Goal: Task Accomplishment & Management: Manage account settings

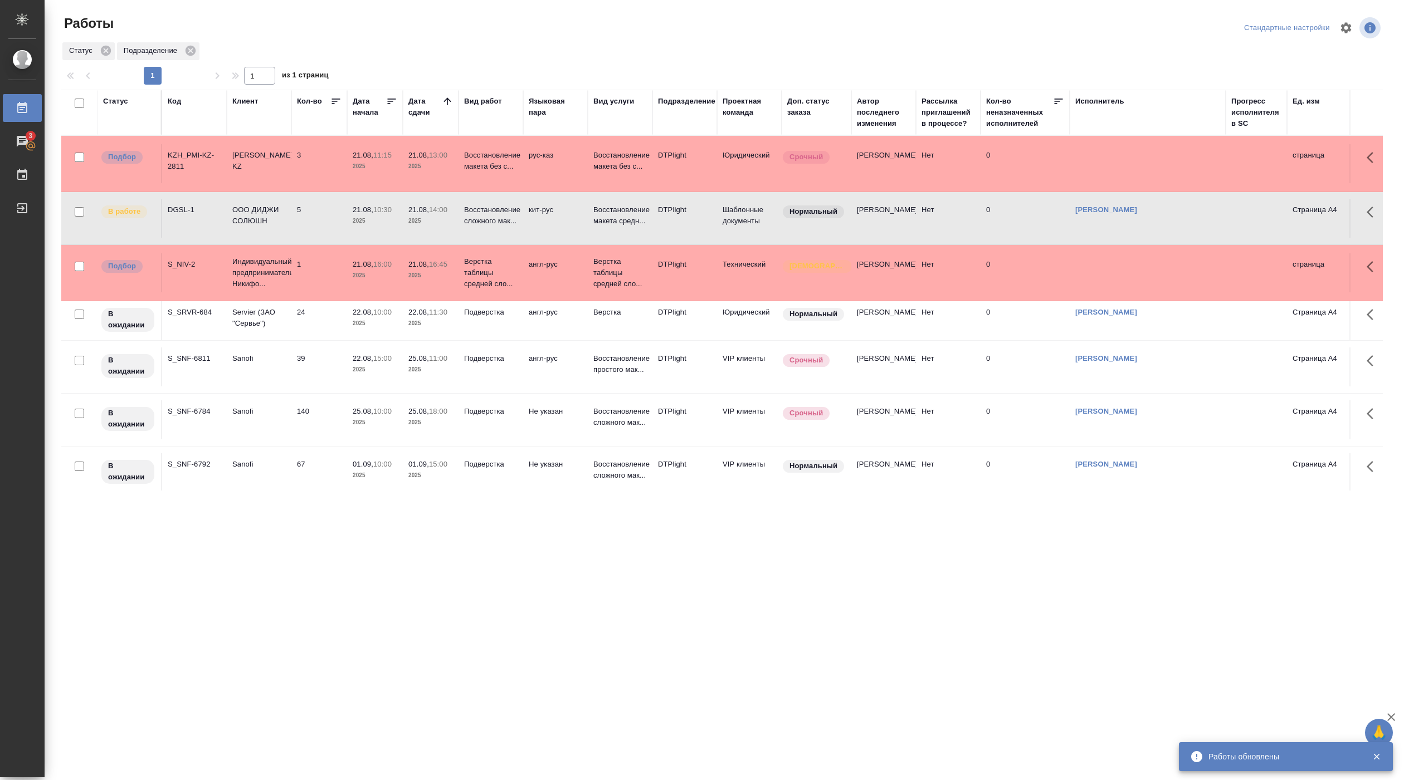
click at [388, 539] on div ".cls-1 fill:#fff; AWATERA [PERSON_NAME] Работы 3 Чаты График Выйти Работы Станд…" at bounding box center [702, 390] width 1404 height 780
click at [392, 697] on div ".cls-1 fill:#fff; AWATERA [PERSON_NAME] Работы 3 Чаты График Выйти Работы Станд…" at bounding box center [702, 390] width 1404 height 780
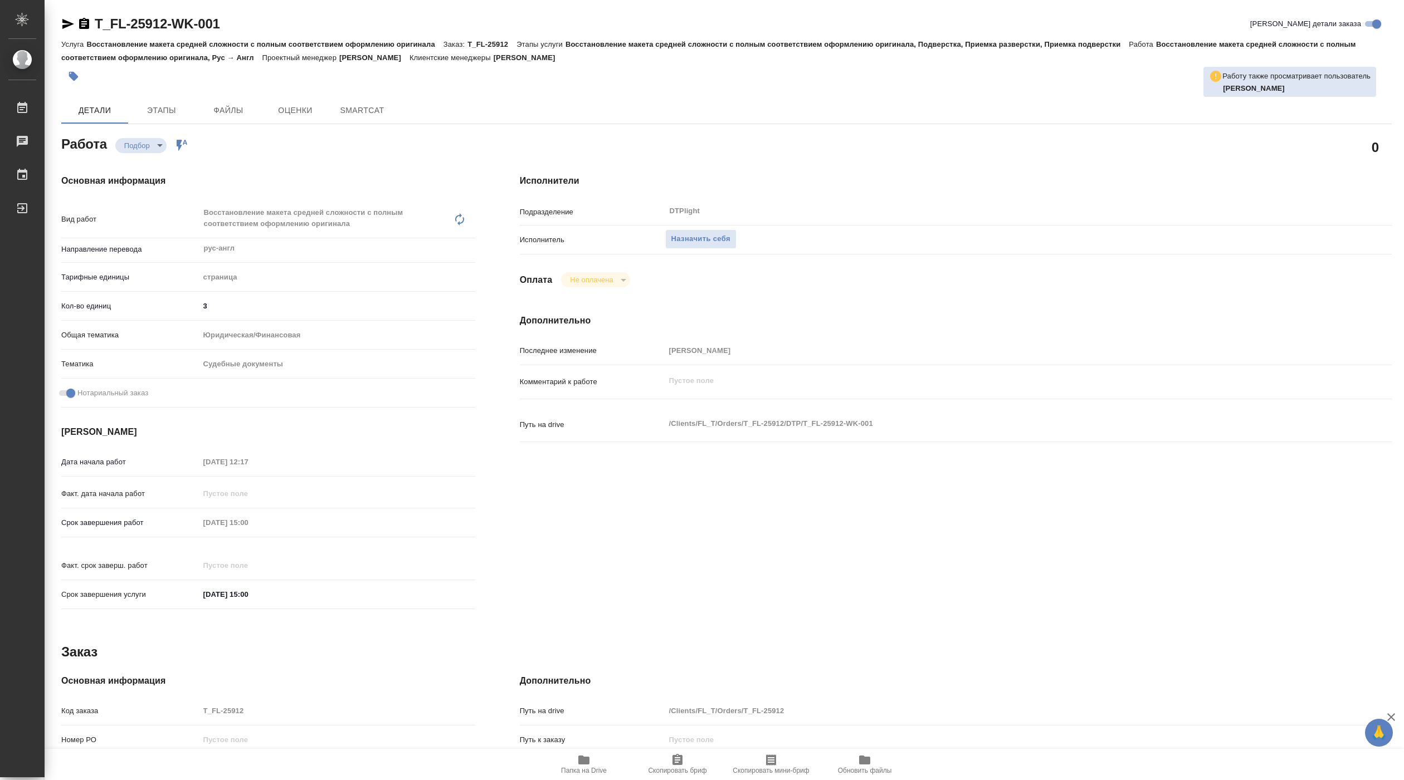
type textarea "x"
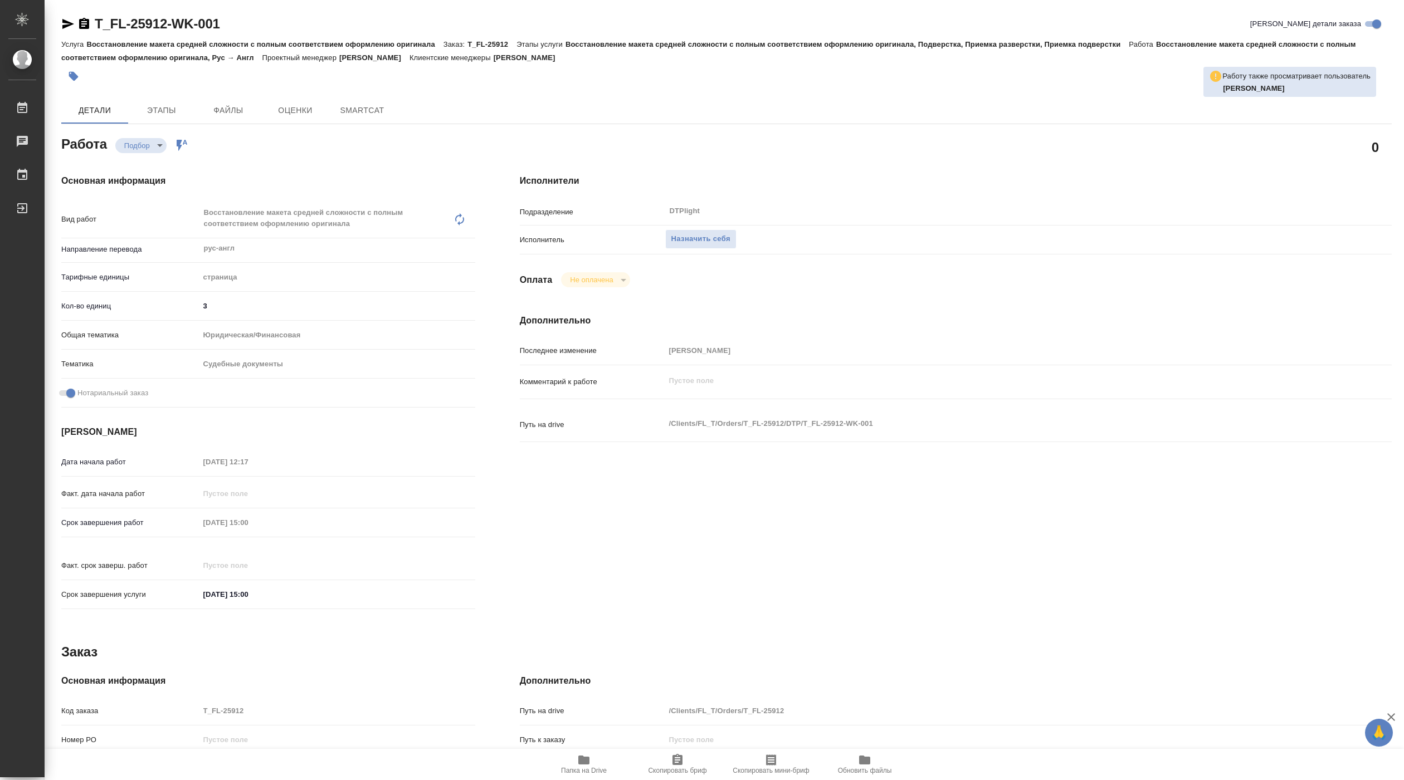
type textarea "x"
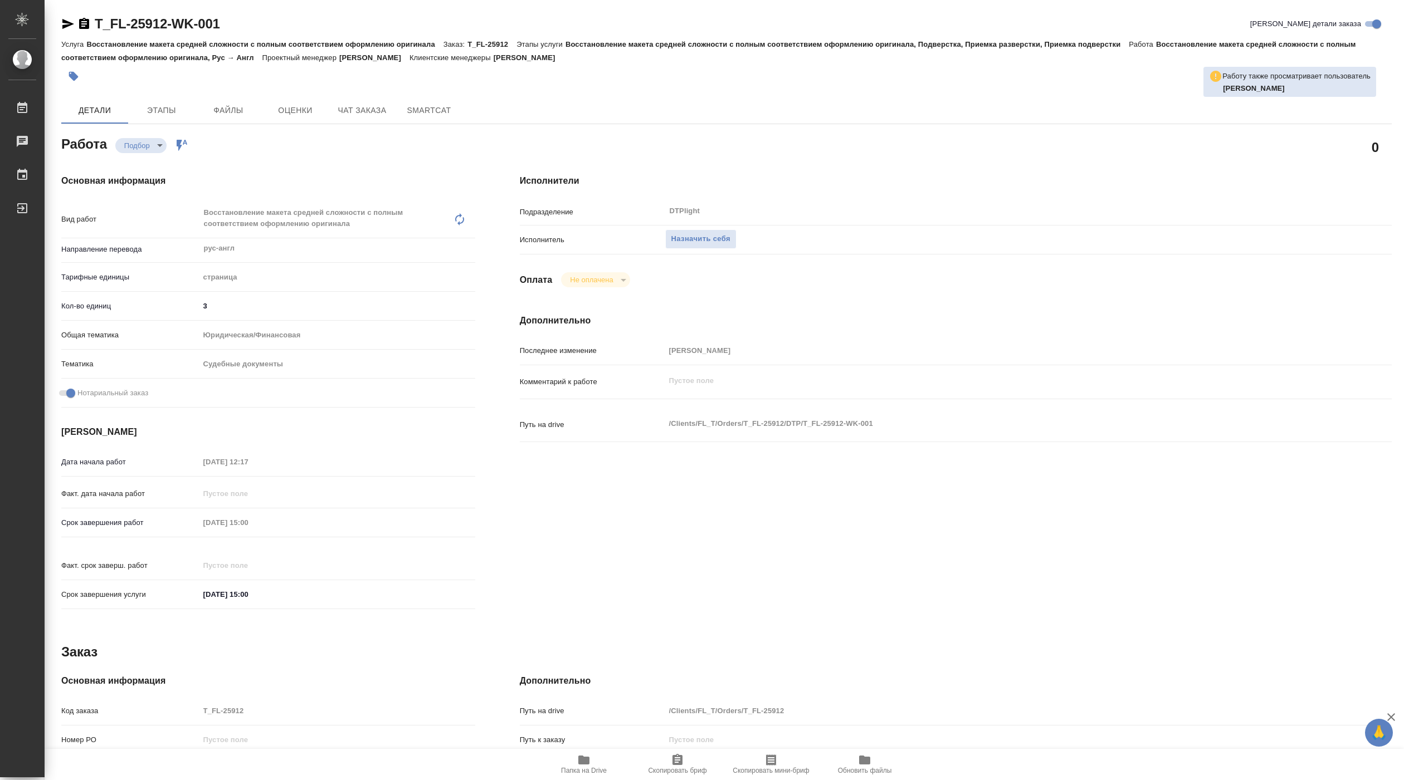
type textarea "x"
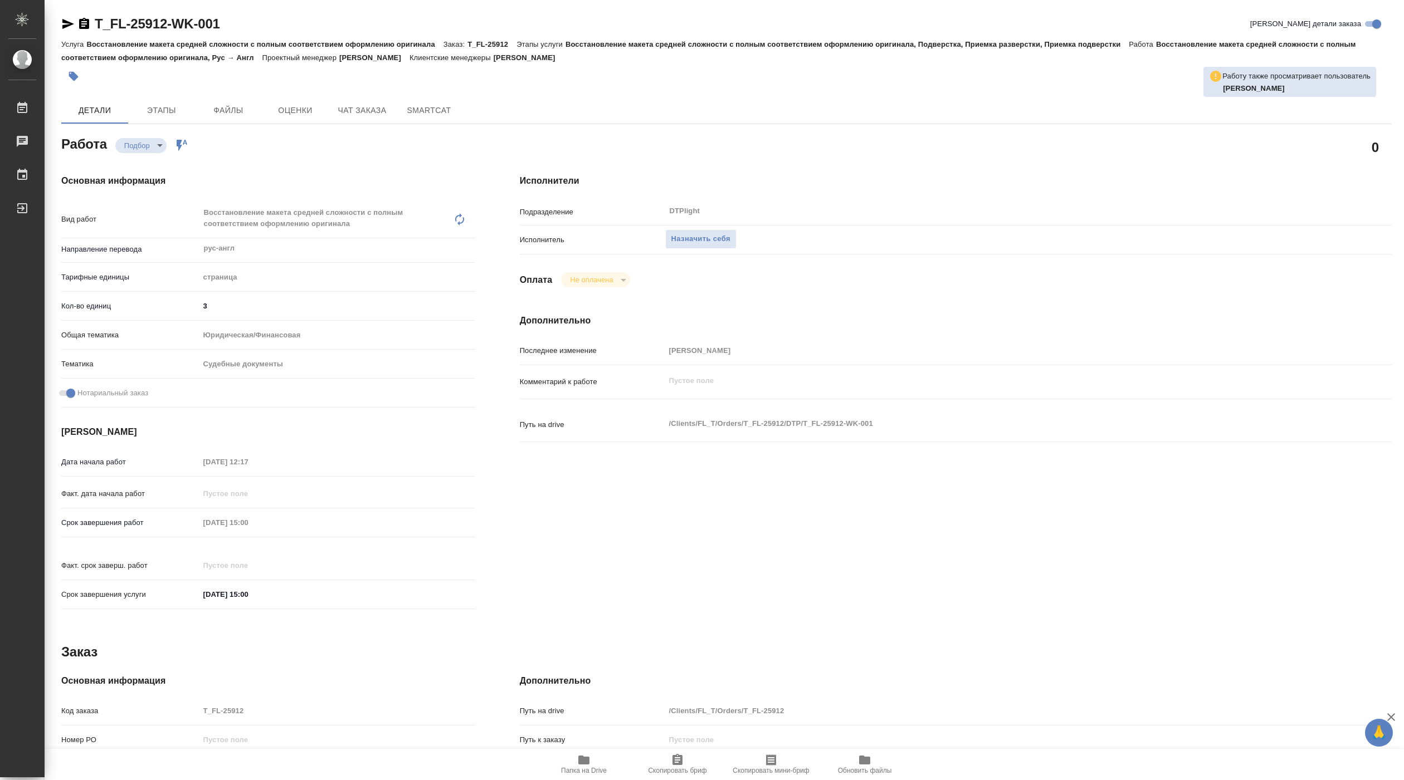
click at [580, 759] on icon "button" at bounding box center [583, 760] width 11 height 9
type textarea "x"
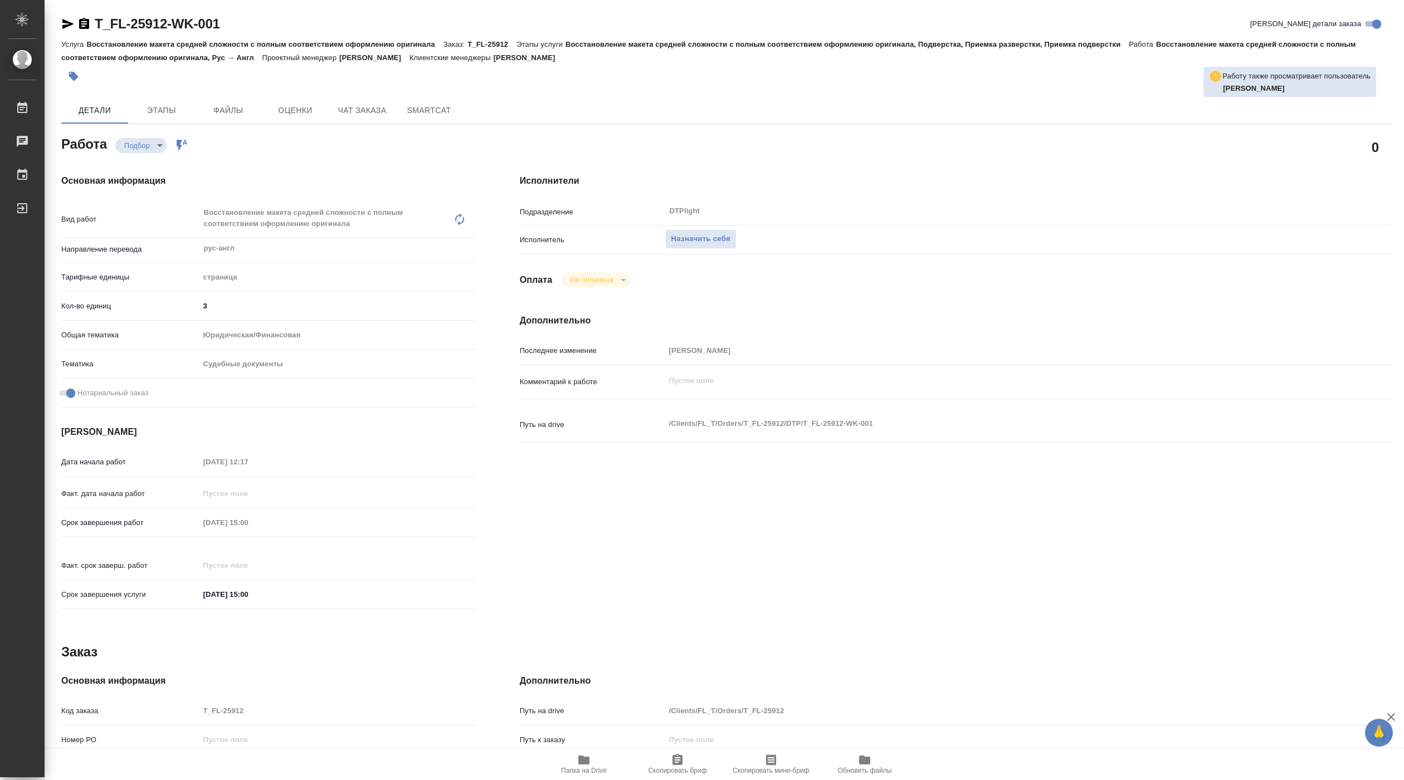
type textarea "x"
click at [672, 244] on span "Назначить себя" at bounding box center [700, 239] width 59 height 13
type textarea "x"
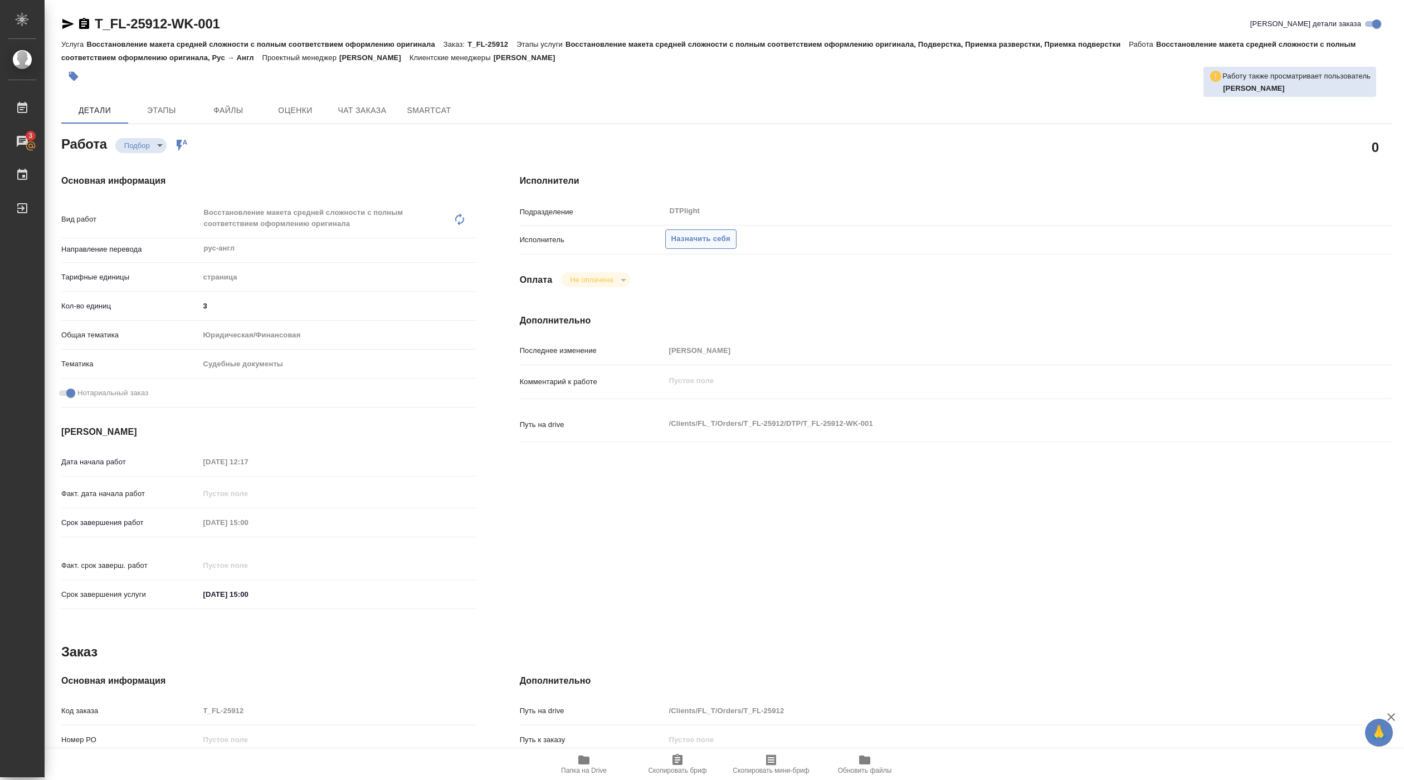
type textarea "x"
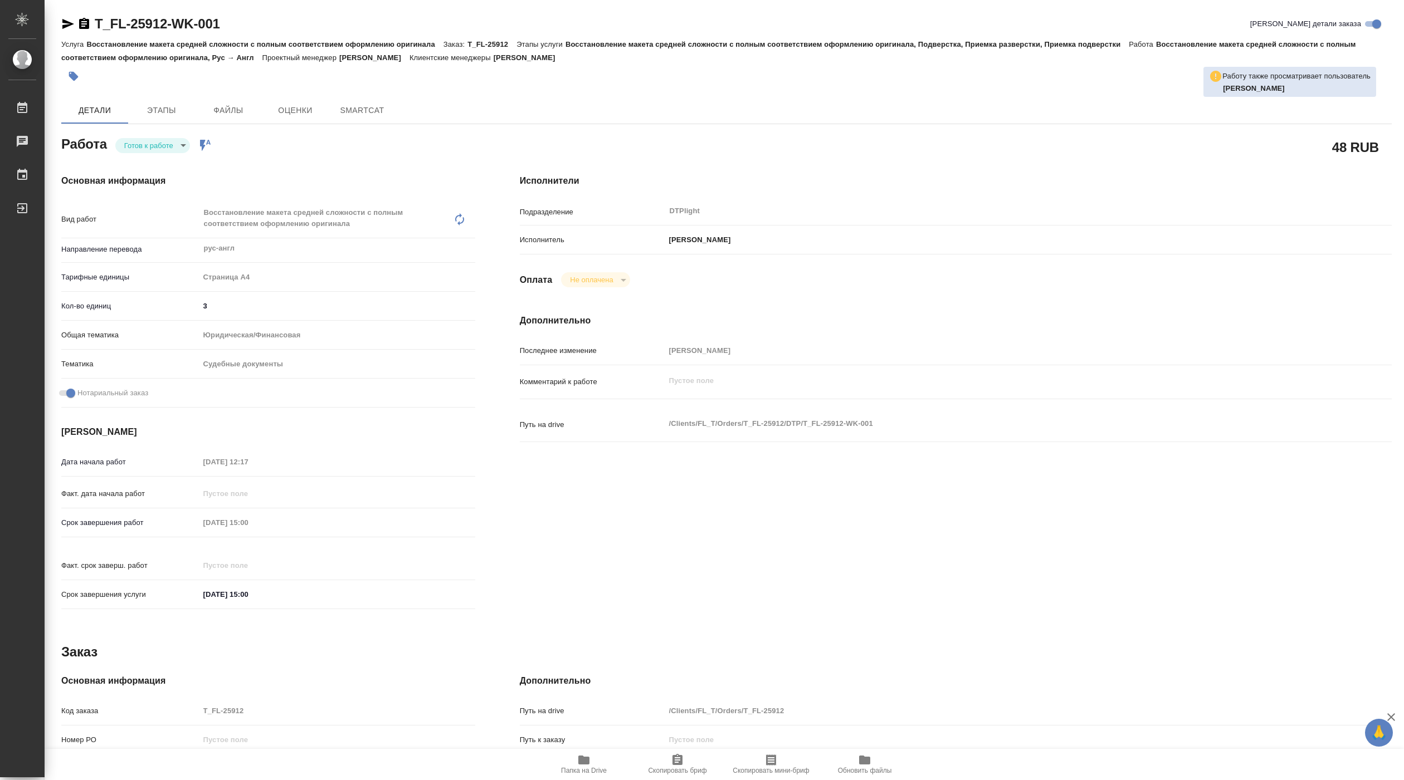
type textarea "x"
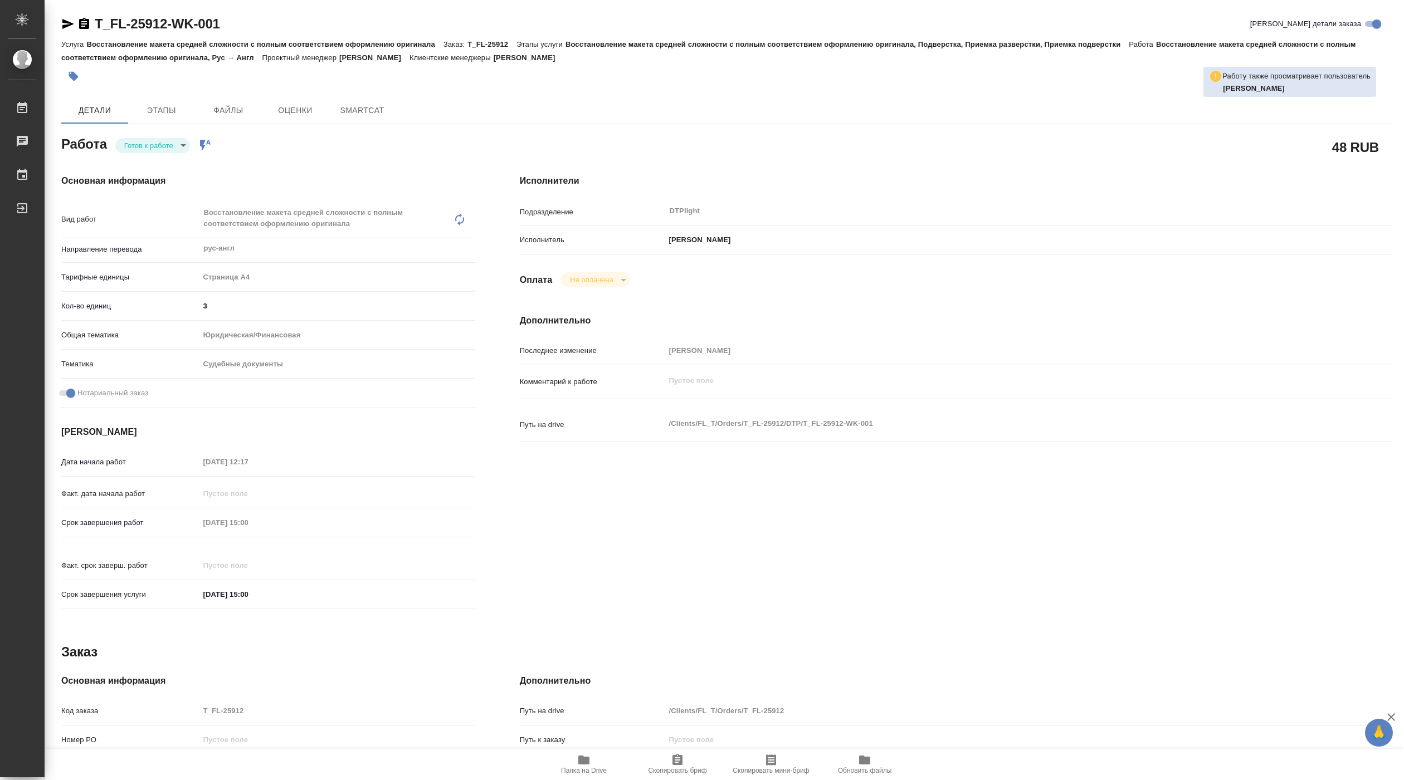
type textarea "x"
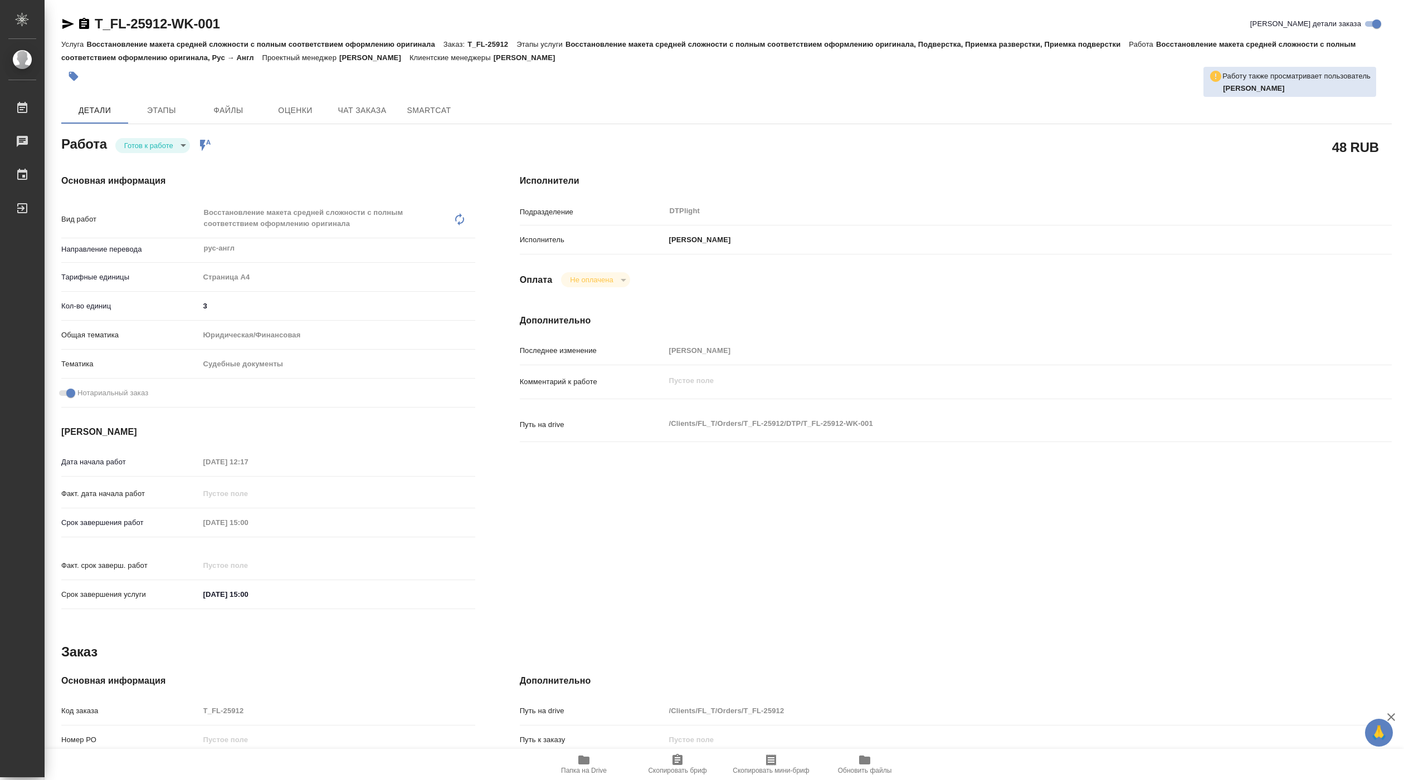
type textarea "x"
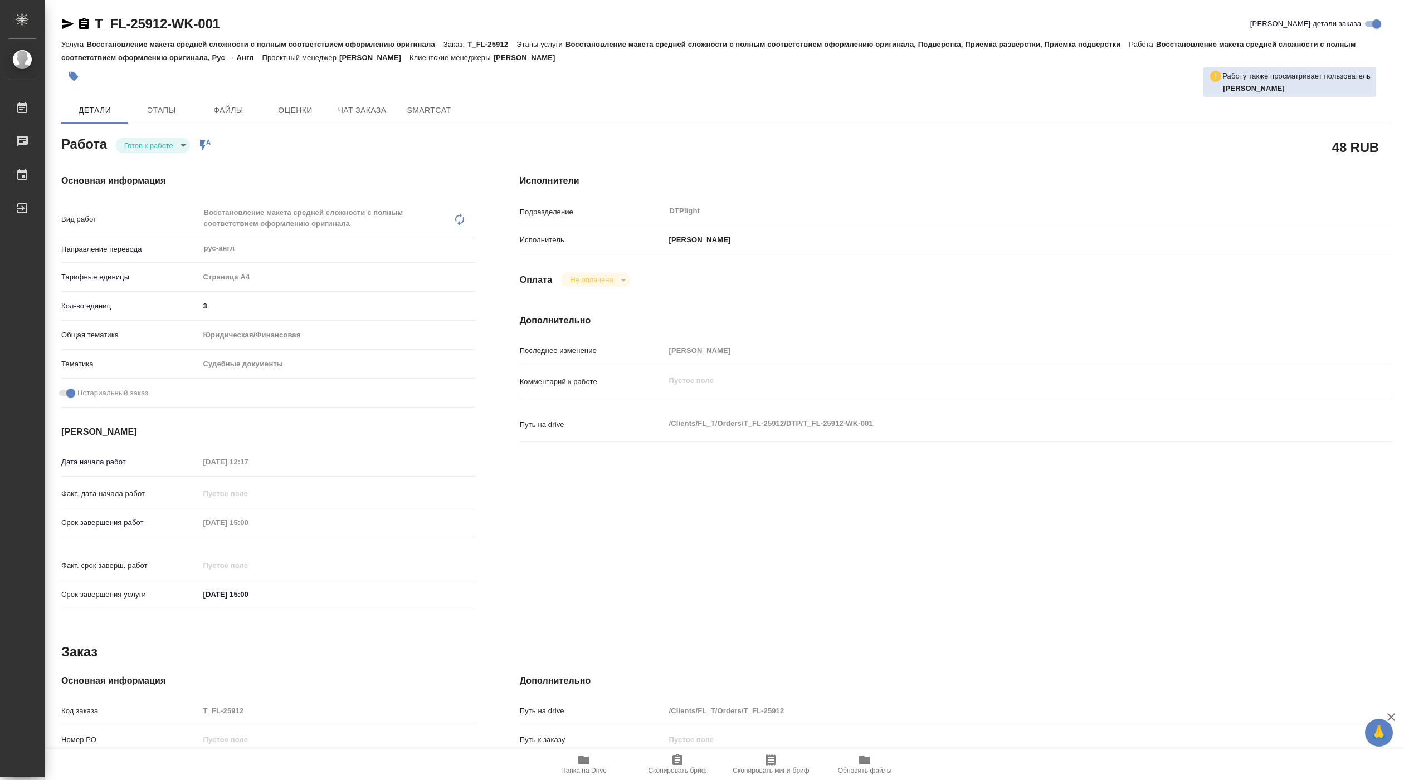
type textarea "x"
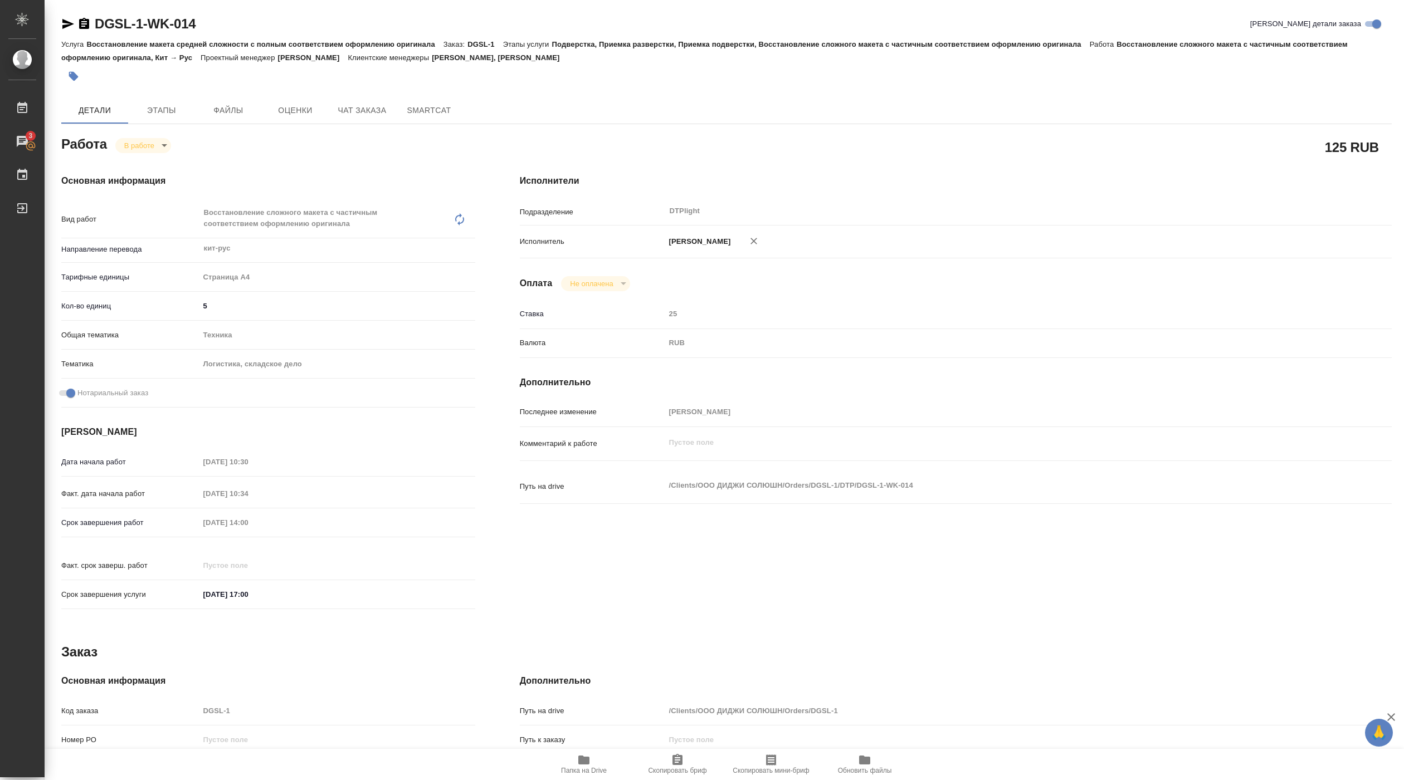
click at [572, 764] on span "Папка на Drive" at bounding box center [584, 764] width 80 height 21
drag, startPoint x: 92, startPoint y: 32, endPoint x: 223, endPoint y: 32, distance: 130.3
click at [223, 32] on div "DGSL-1-WK-014 Кратко детали заказа" at bounding box center [726, 24] width 1330 height 18
copy link "DGSL-1-WK-014"
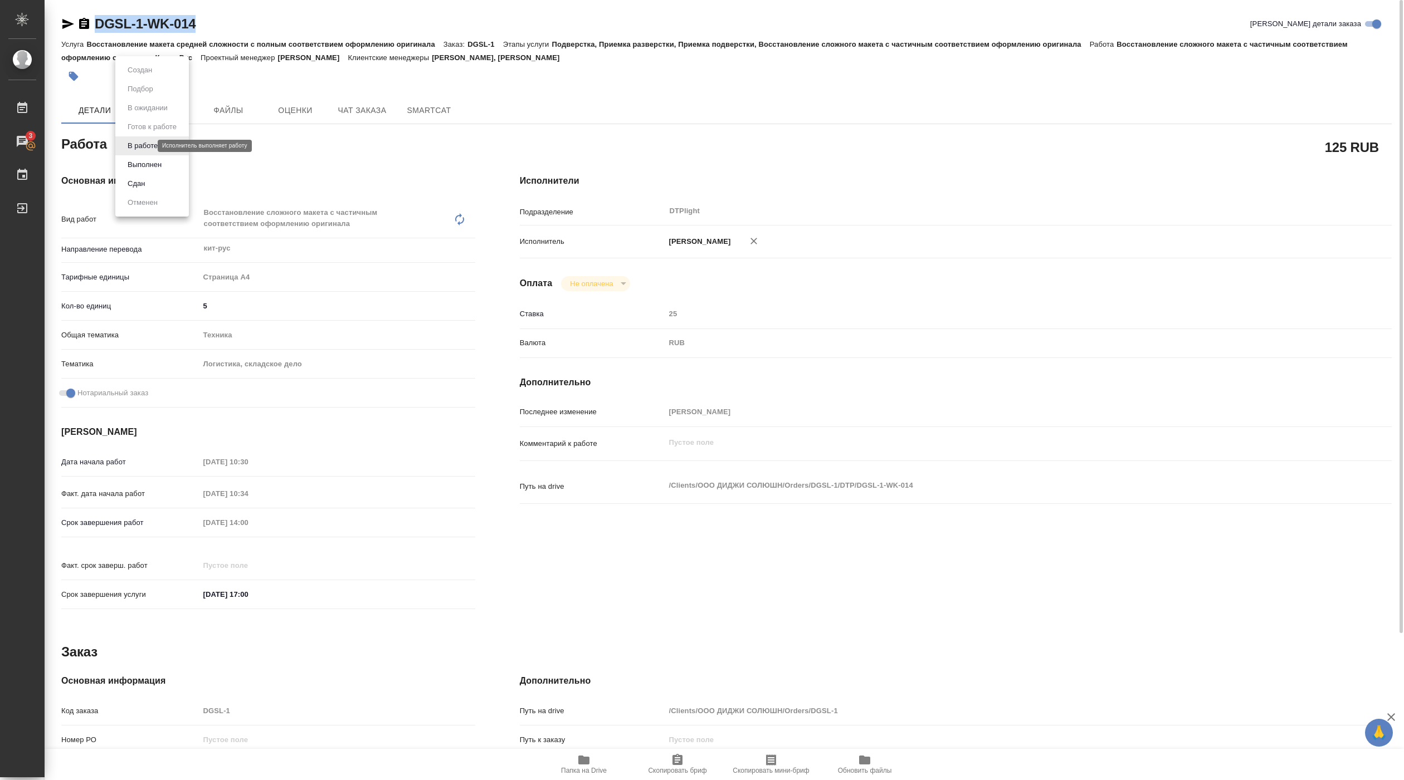
click at [147, 144] on body "🙏 .cls-1 fill:#fff; AWATERA Pankina Anna Работы 3 Чаты График Выйти DGSL-1-WK-0…" at bounding box center [702, 390] width 1404 height 780
click at [154, 159] on button "Выполнен" at bounding box center [144, 165] width 41 height 12
type textarea "x"
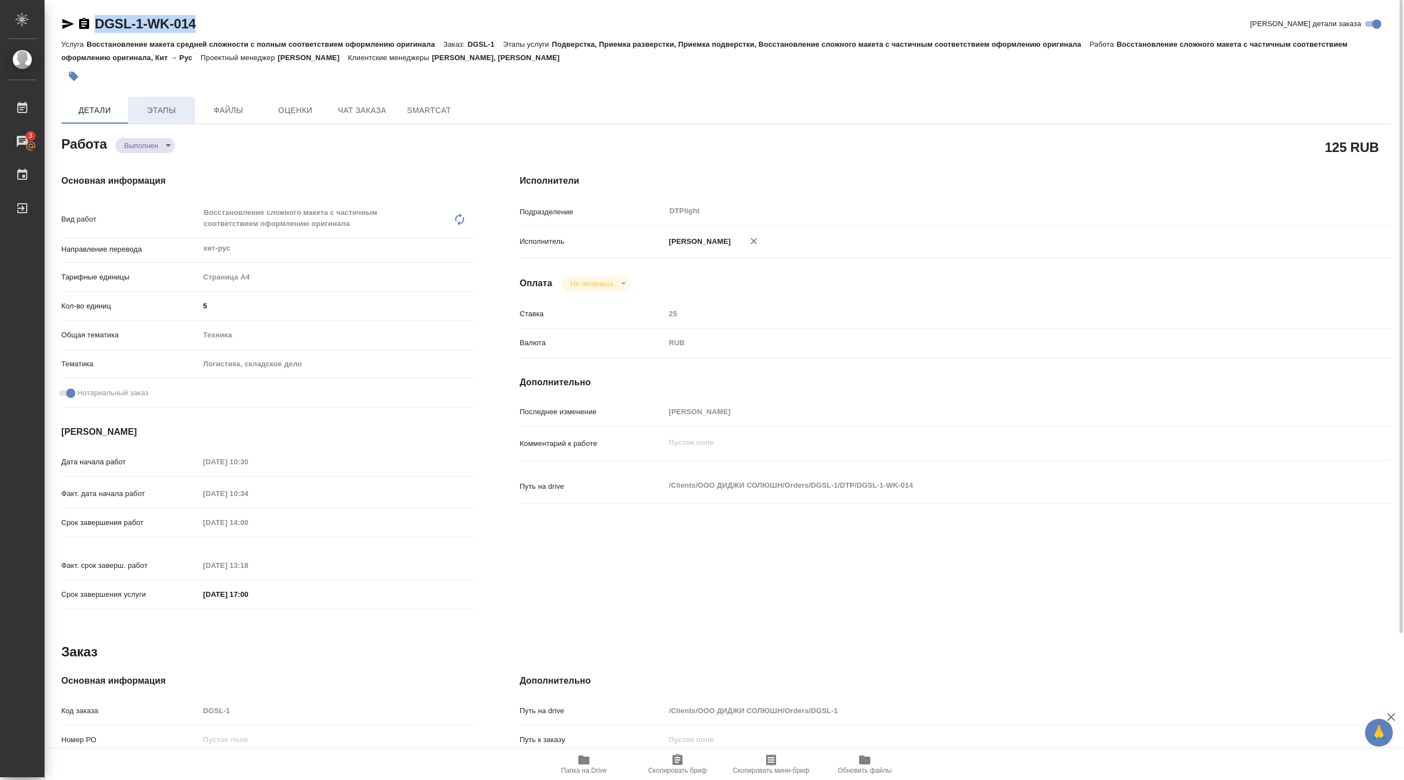
type textarea "x"
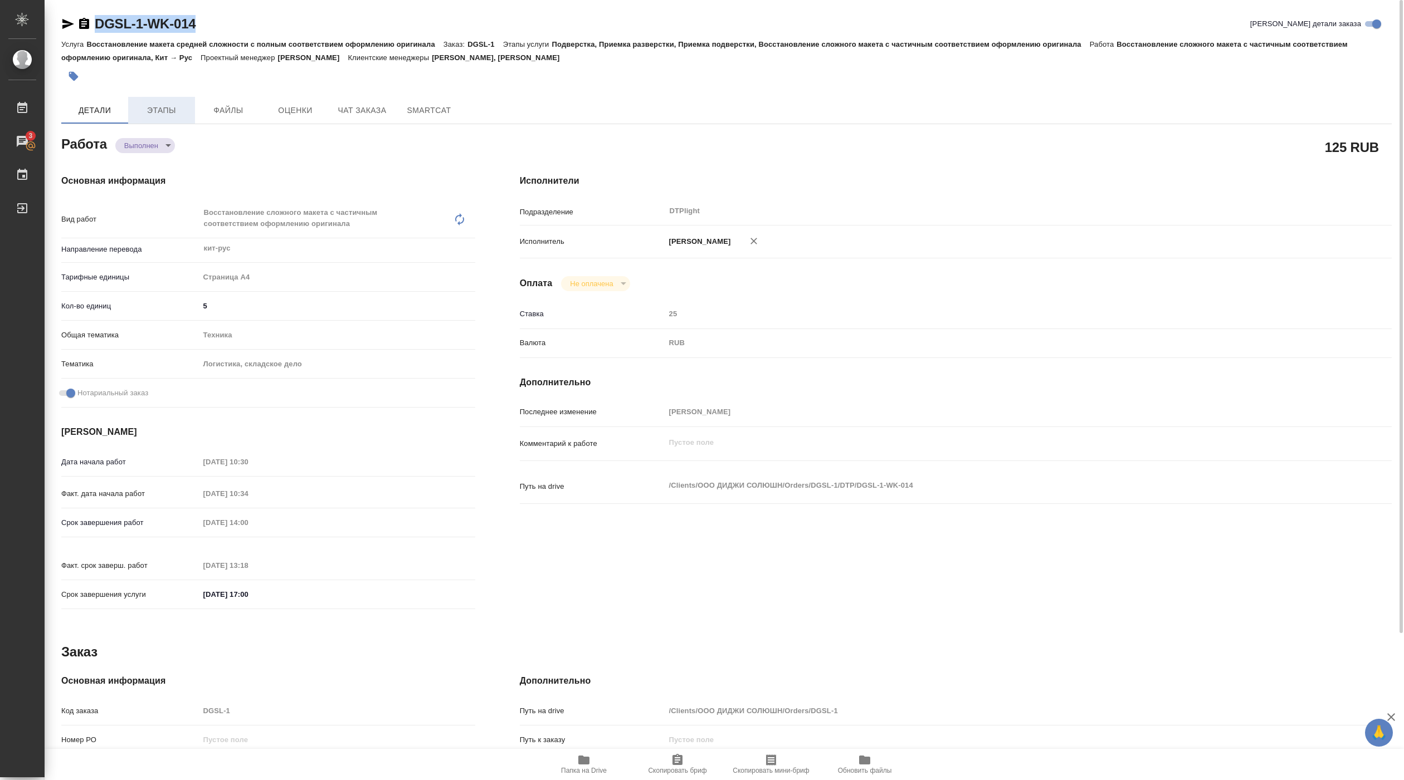
type textarea "x"
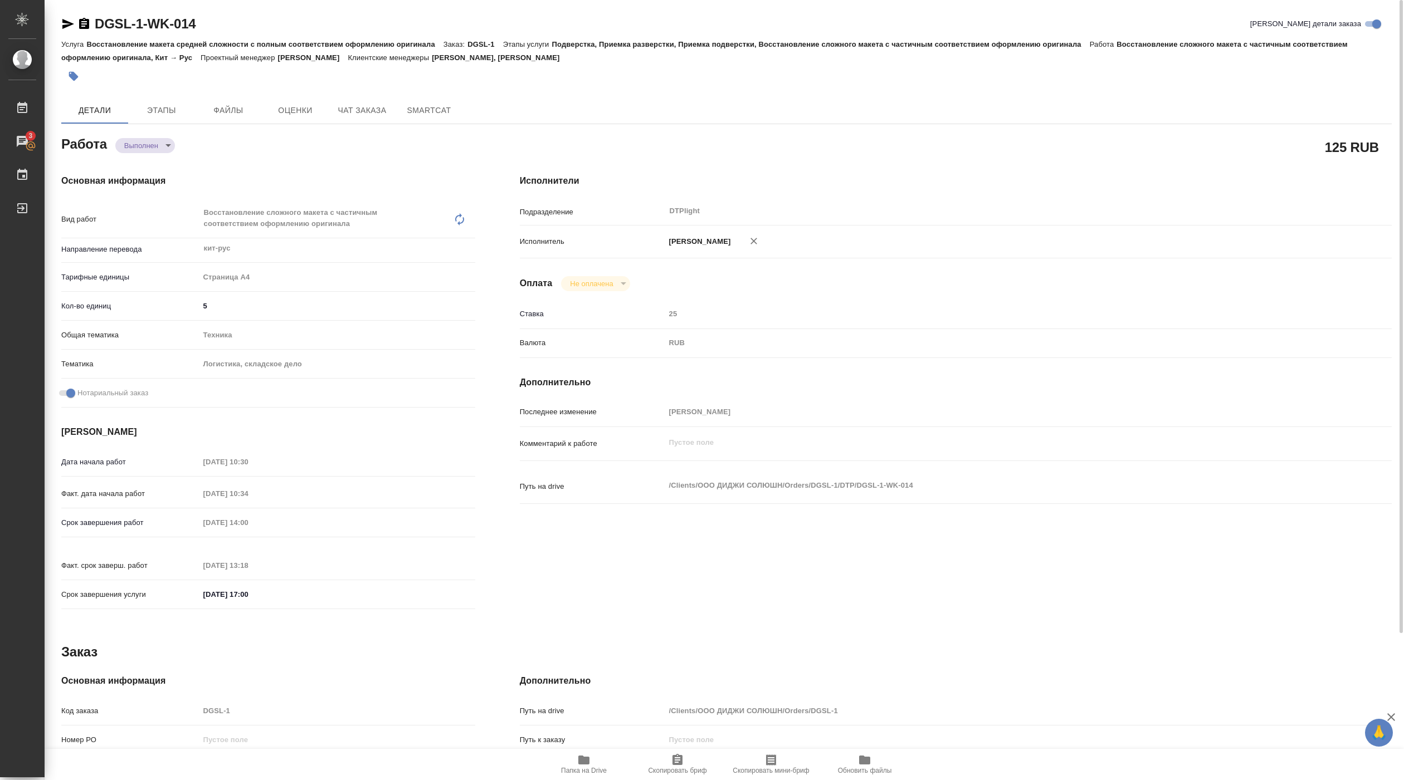
type textarea "x"
click at [155, 149] on body "🙏 .cls-1 fill:#fff; AWATERA Pankina Anna Работы 3 Чаты График Выйти DGSL-1-WK-0…" at bounding box center [702, 390] width 1404 height 780
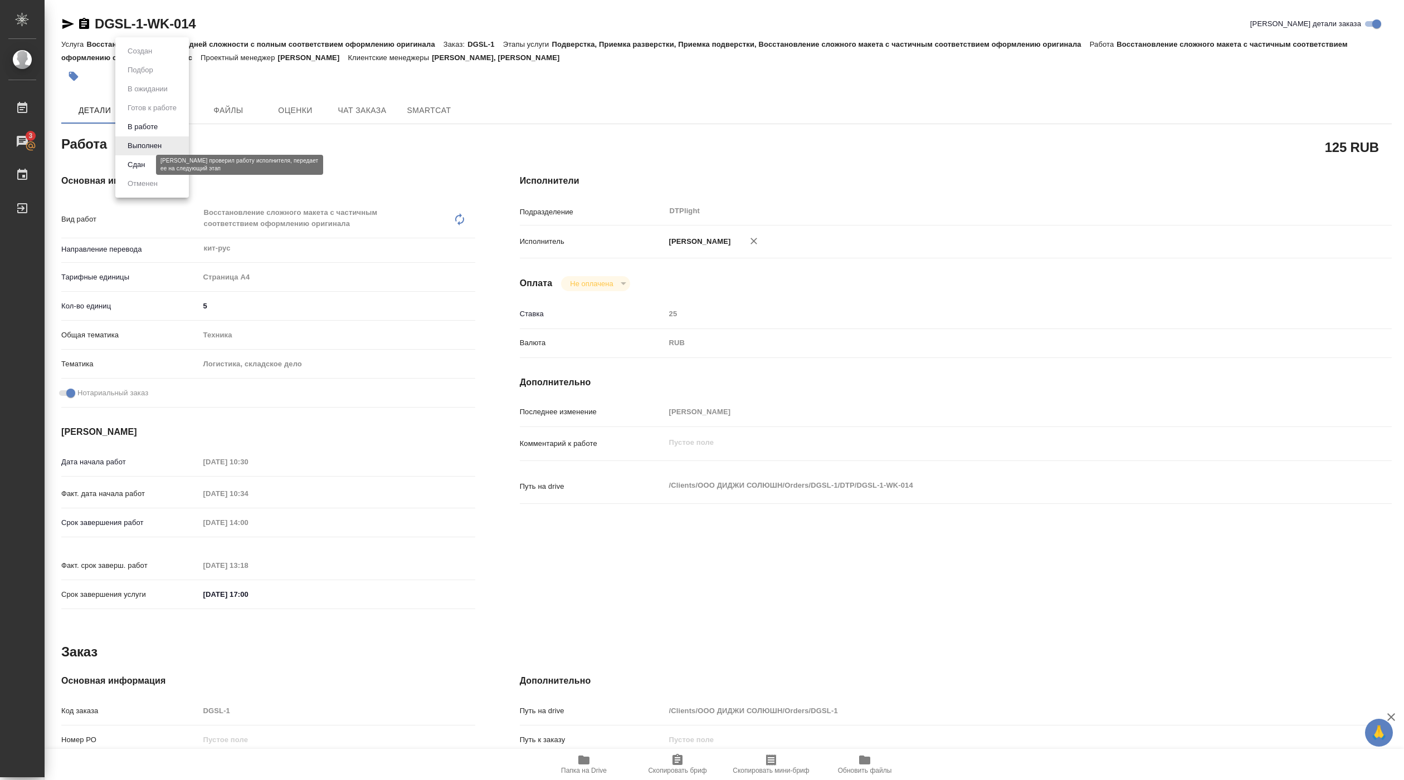
click at [143, 167] on button "Сдан" at bounding box center [136, 165] width 24 height 12
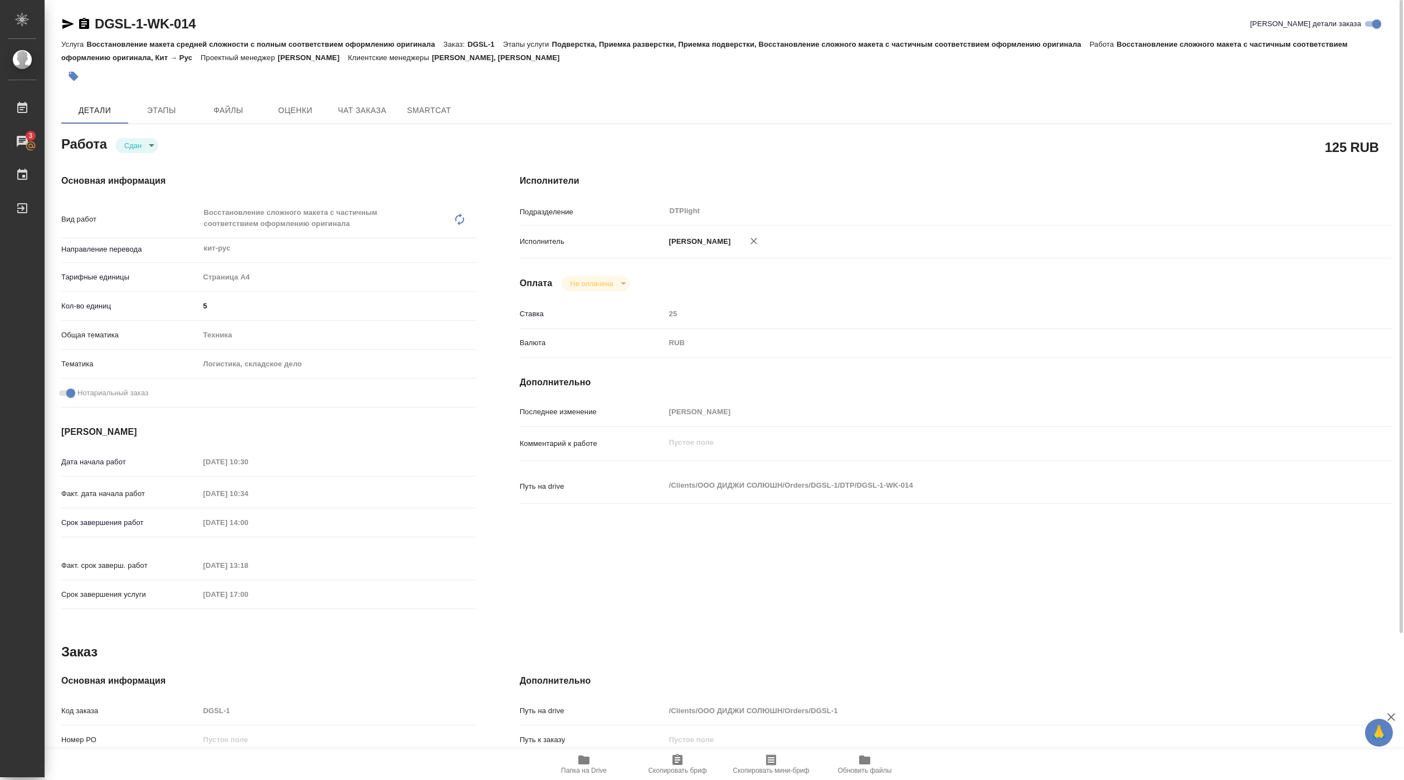
type textarea "x"
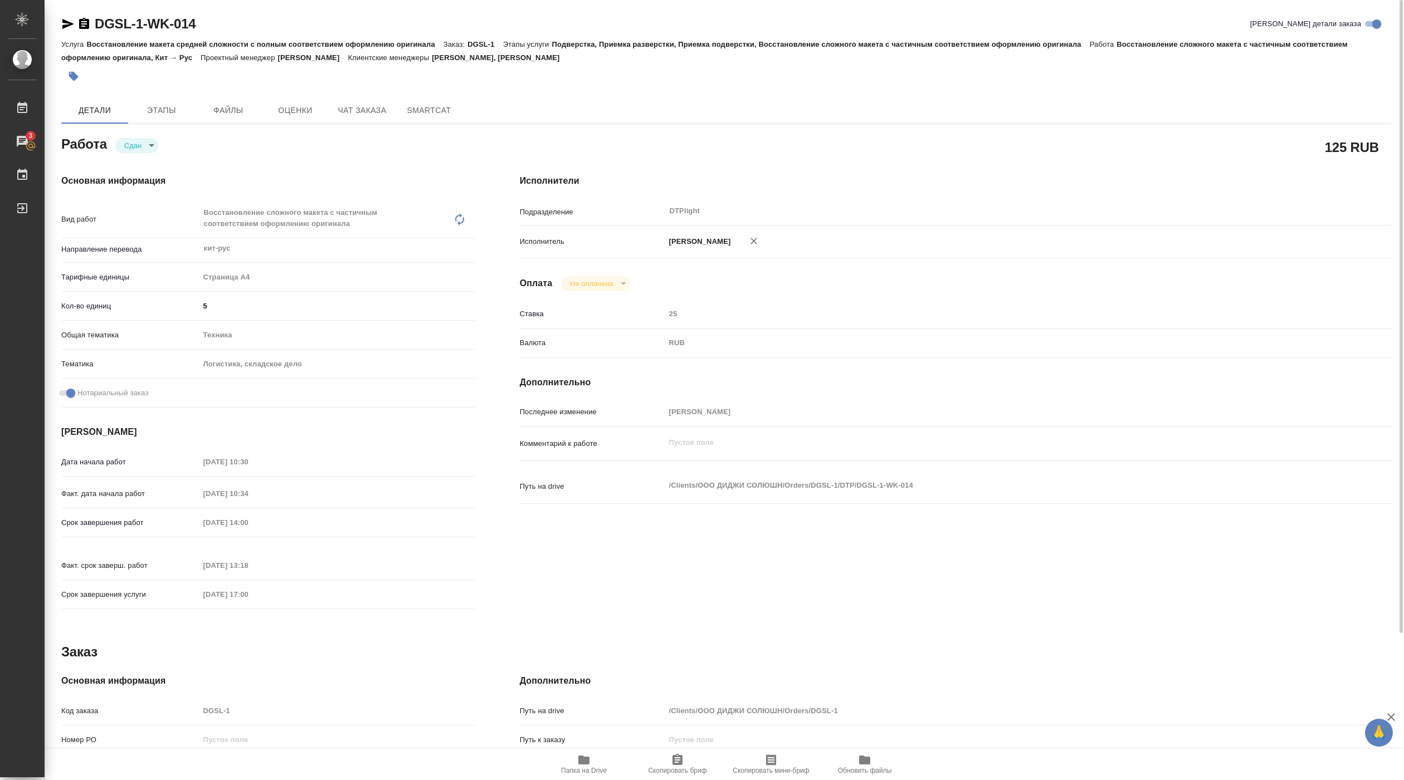
type textarea "x"
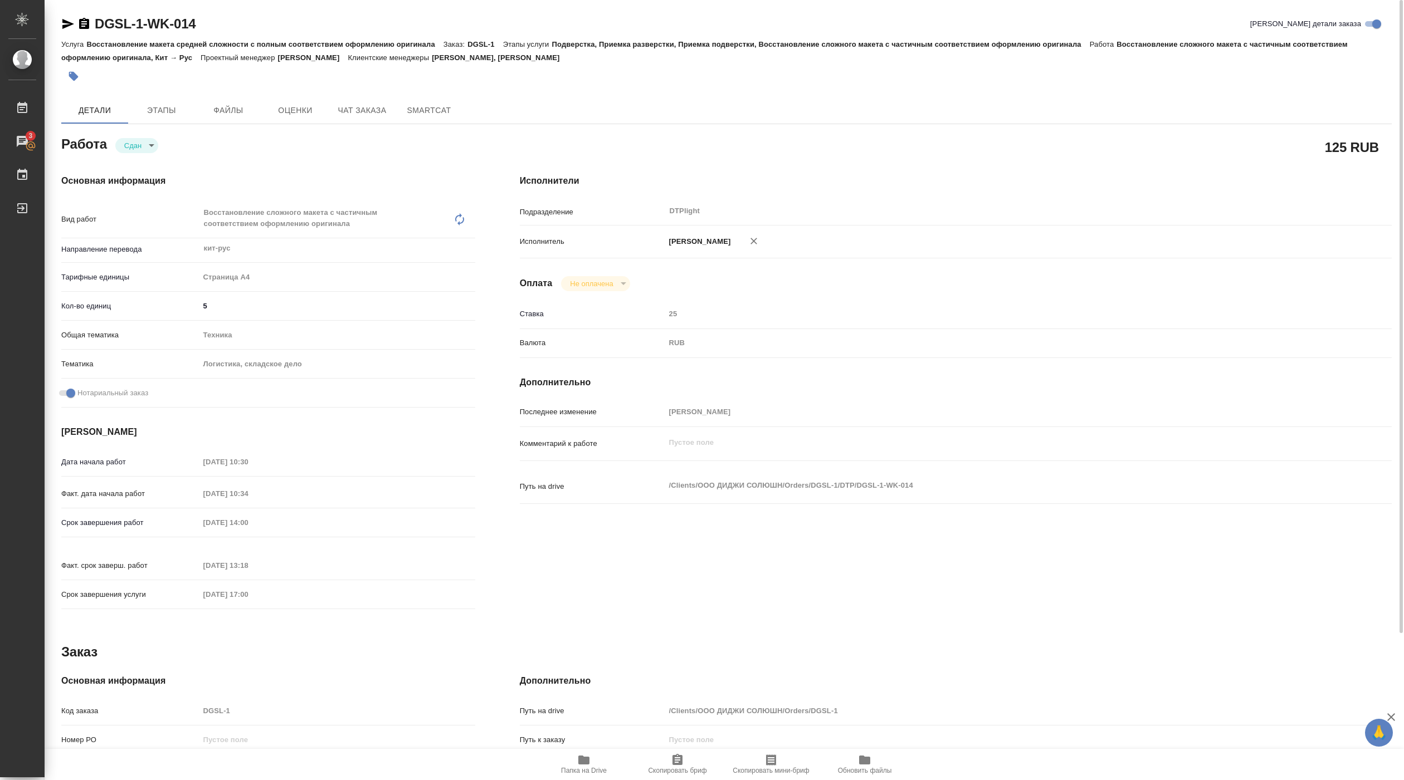
type textarea "x"
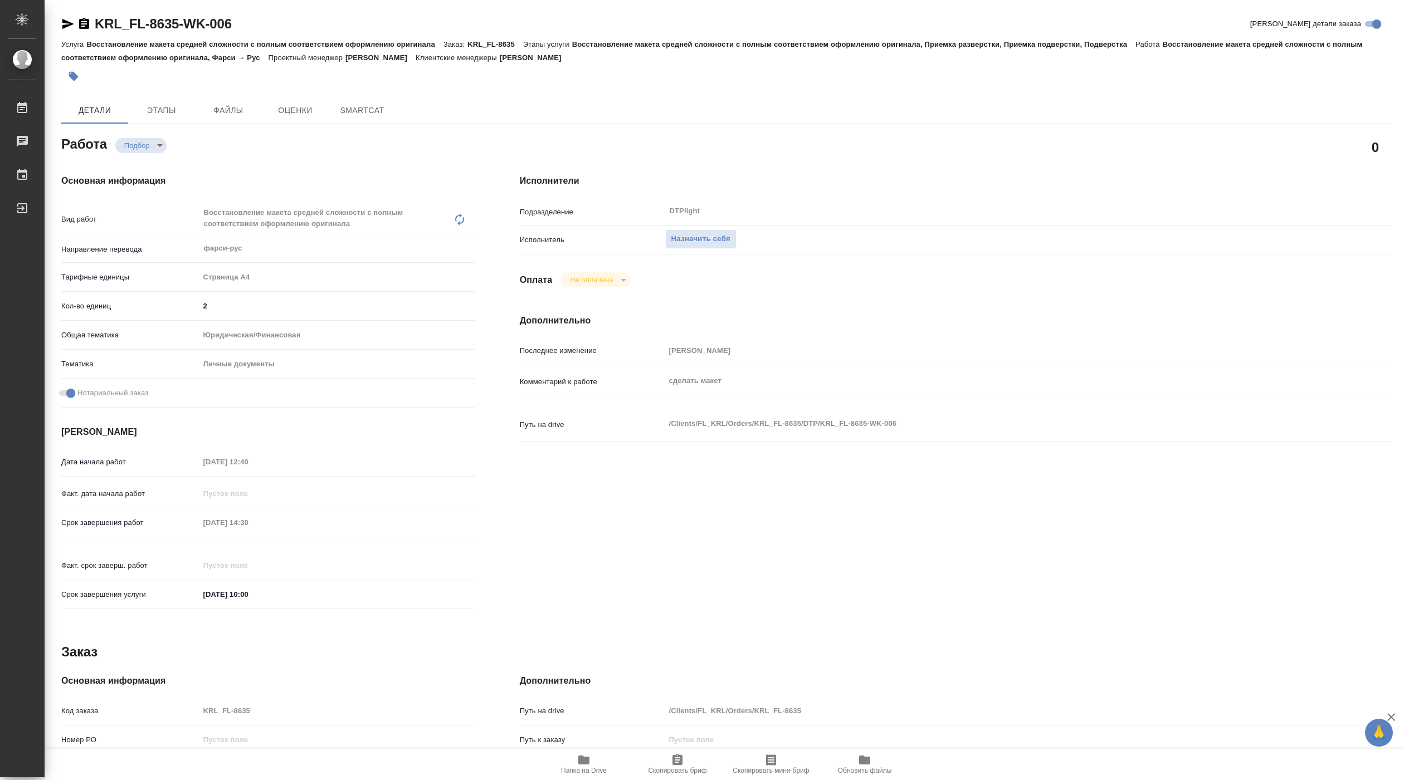
type textarea "x"
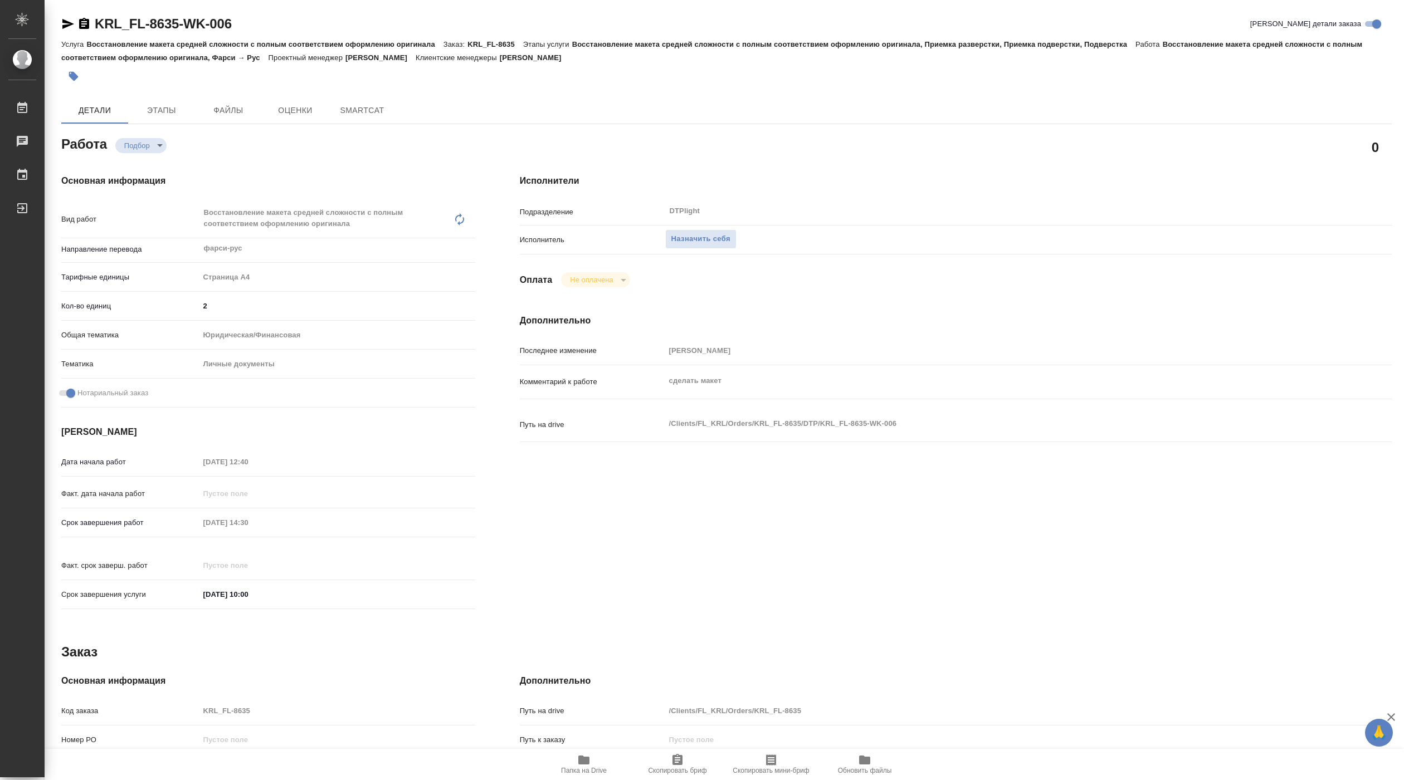
type textarea "x"
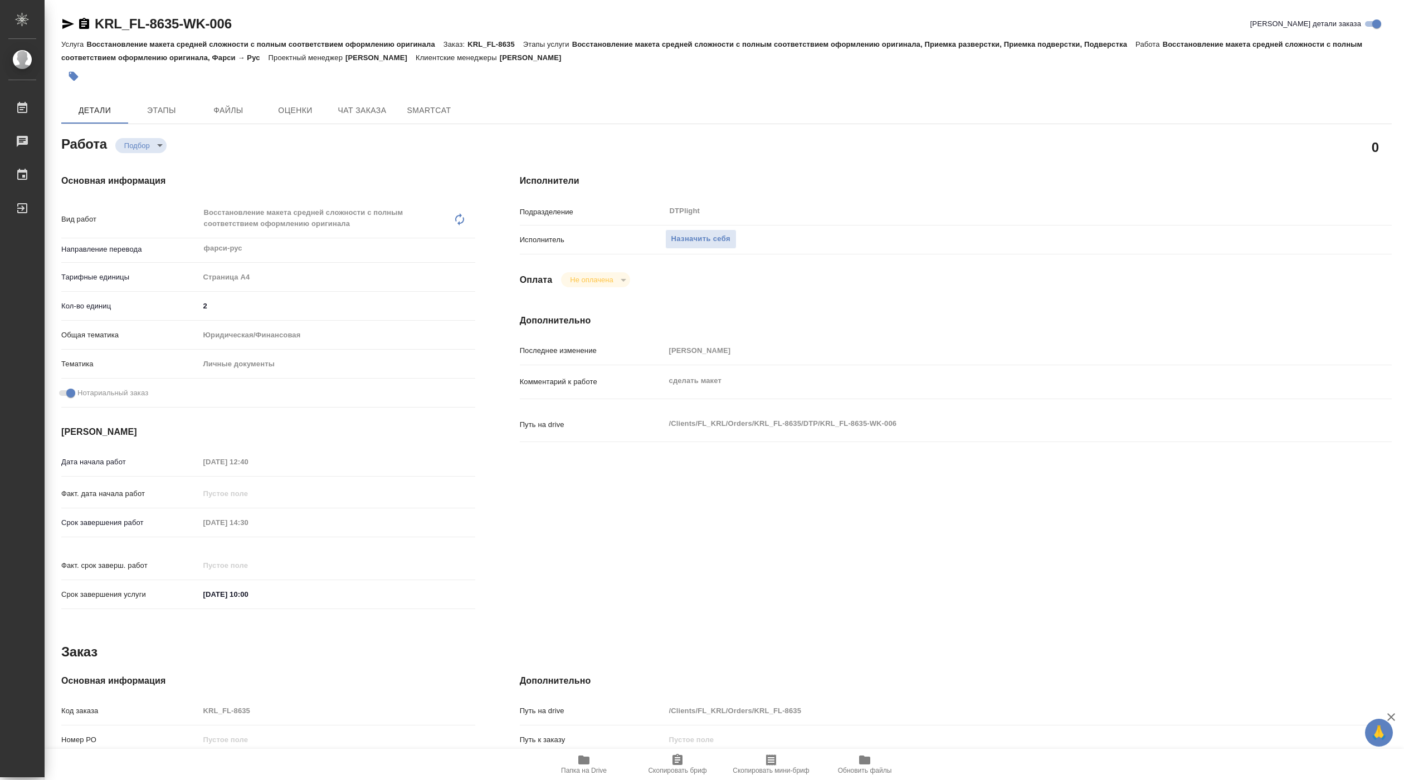
type textarea "x"
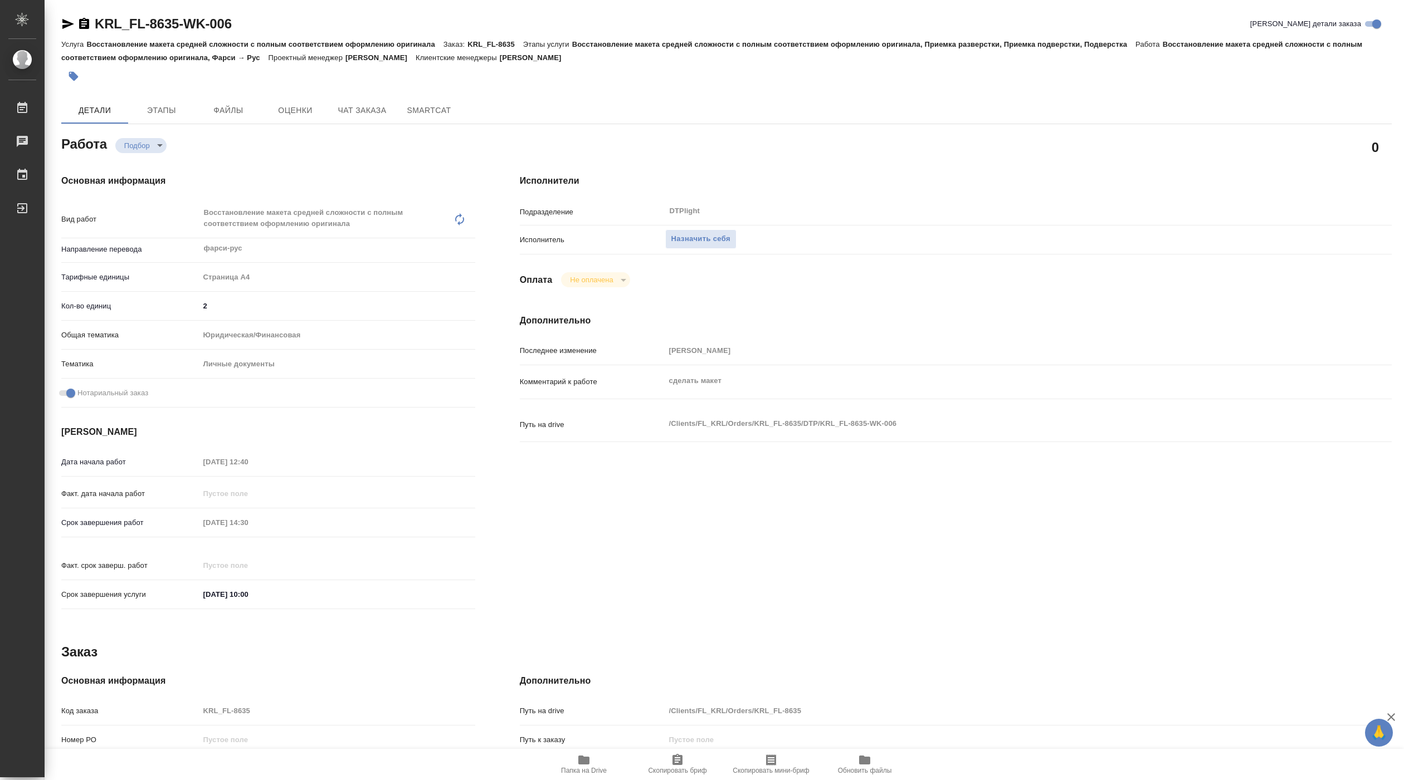
click at [582, 762] on icon "button" at bounding box center [583, 760] width 11 height 9
type textarea "x"
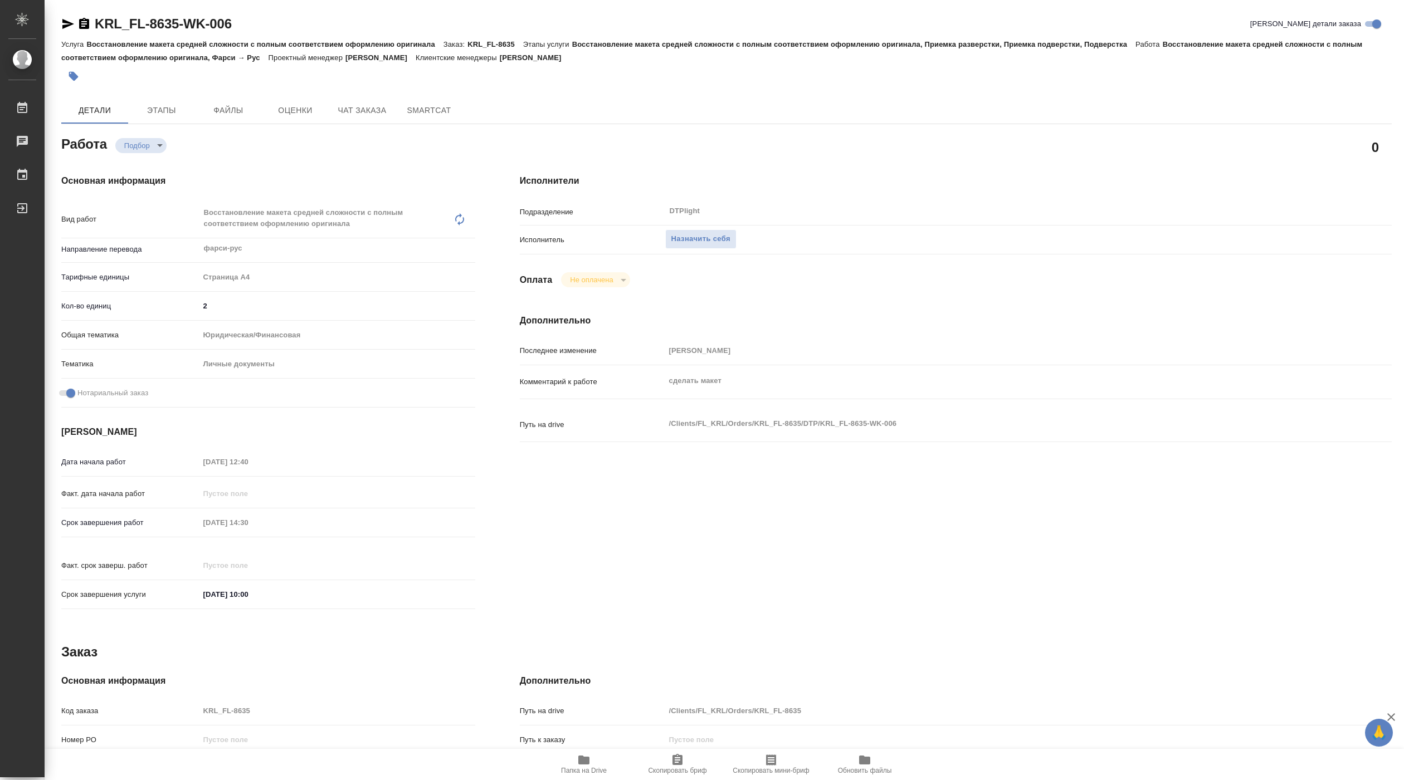
type textarea "x"
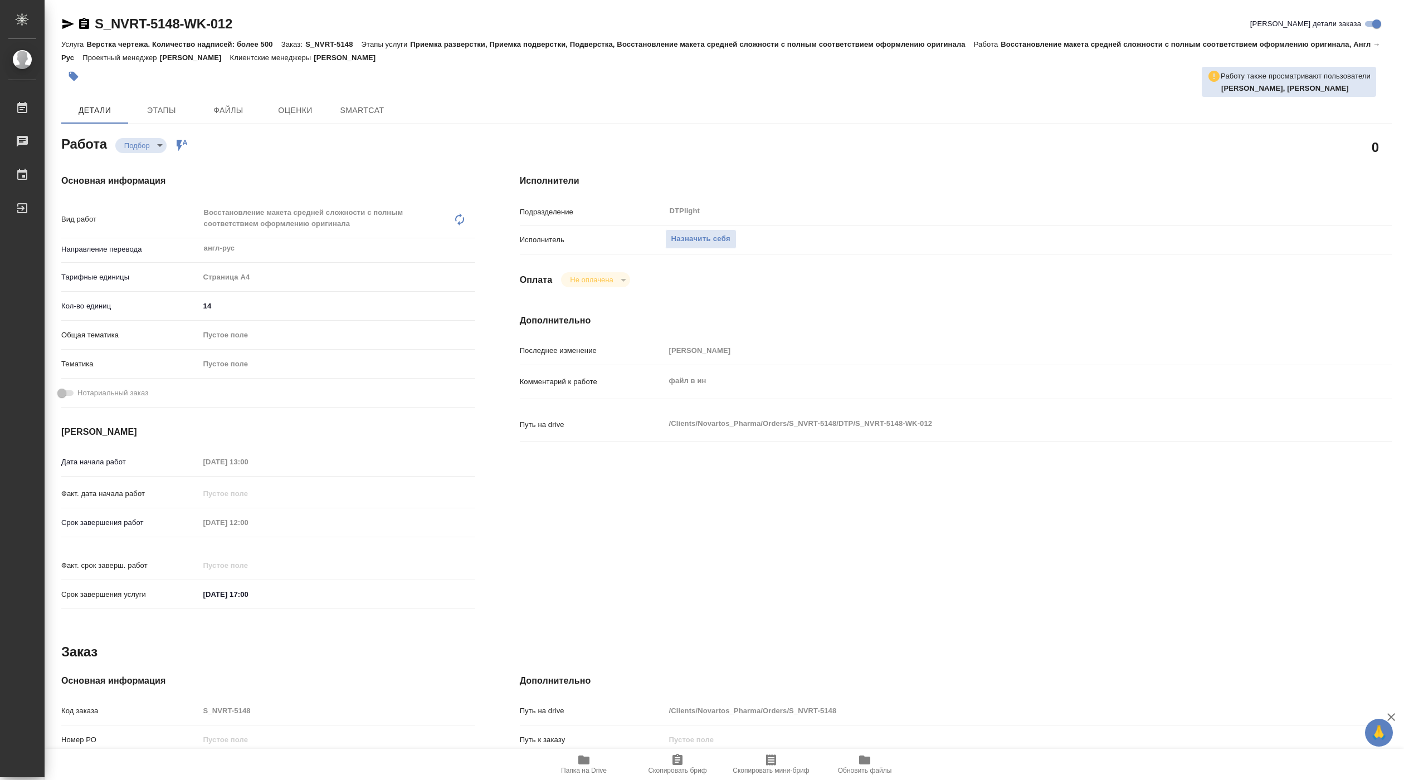
type textarea "x"
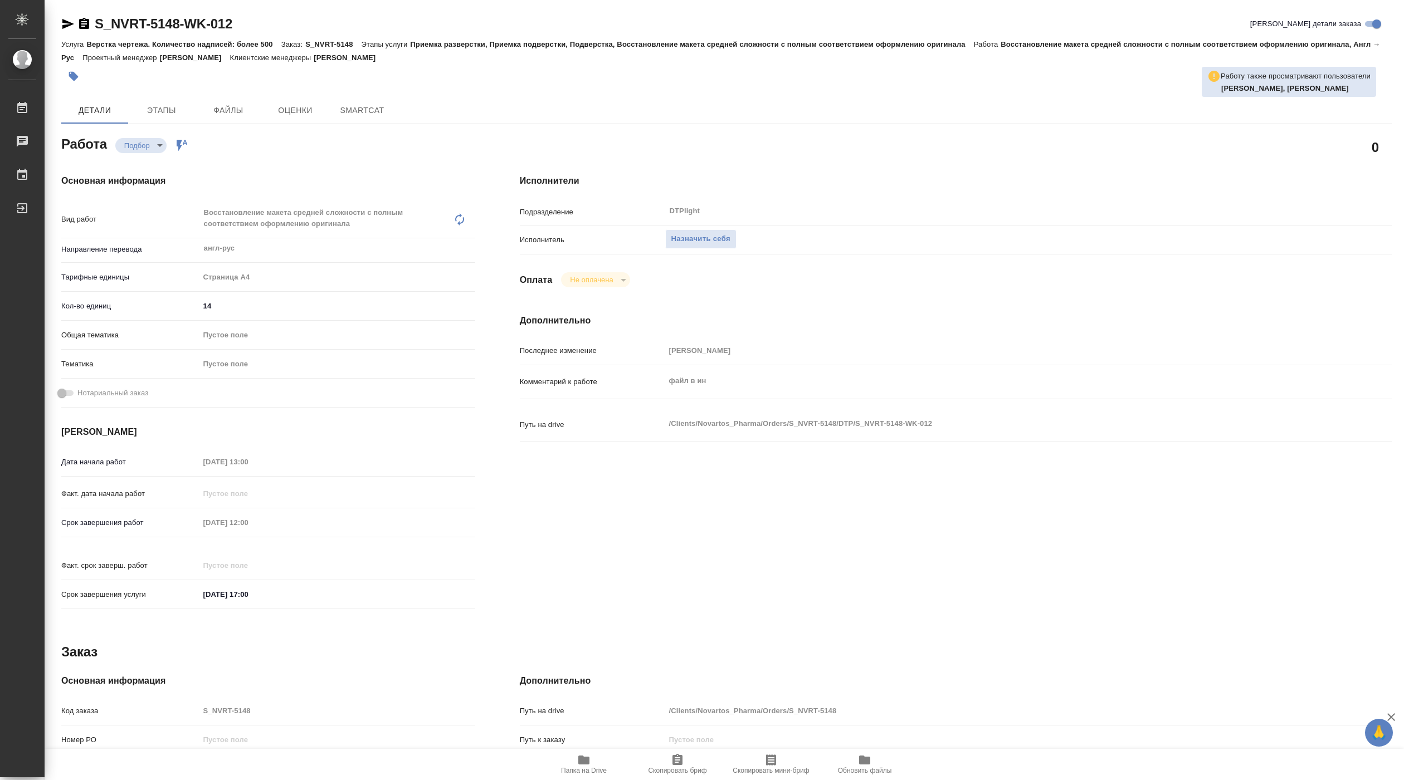
type textarea "x"
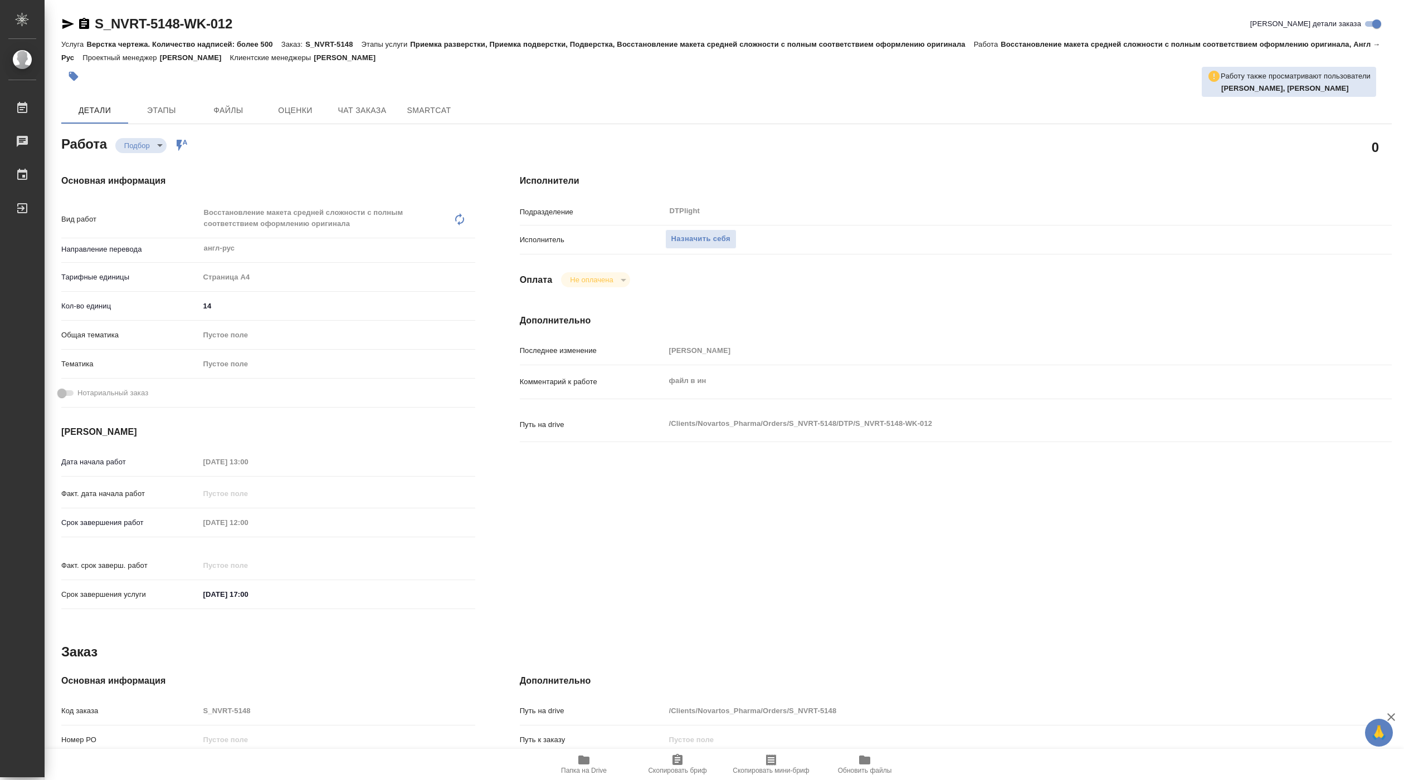
type textarea "x"
click at [580, 758] on icon "button" at bounding box center [583, 760] width 11 height 9
type textarea "x"
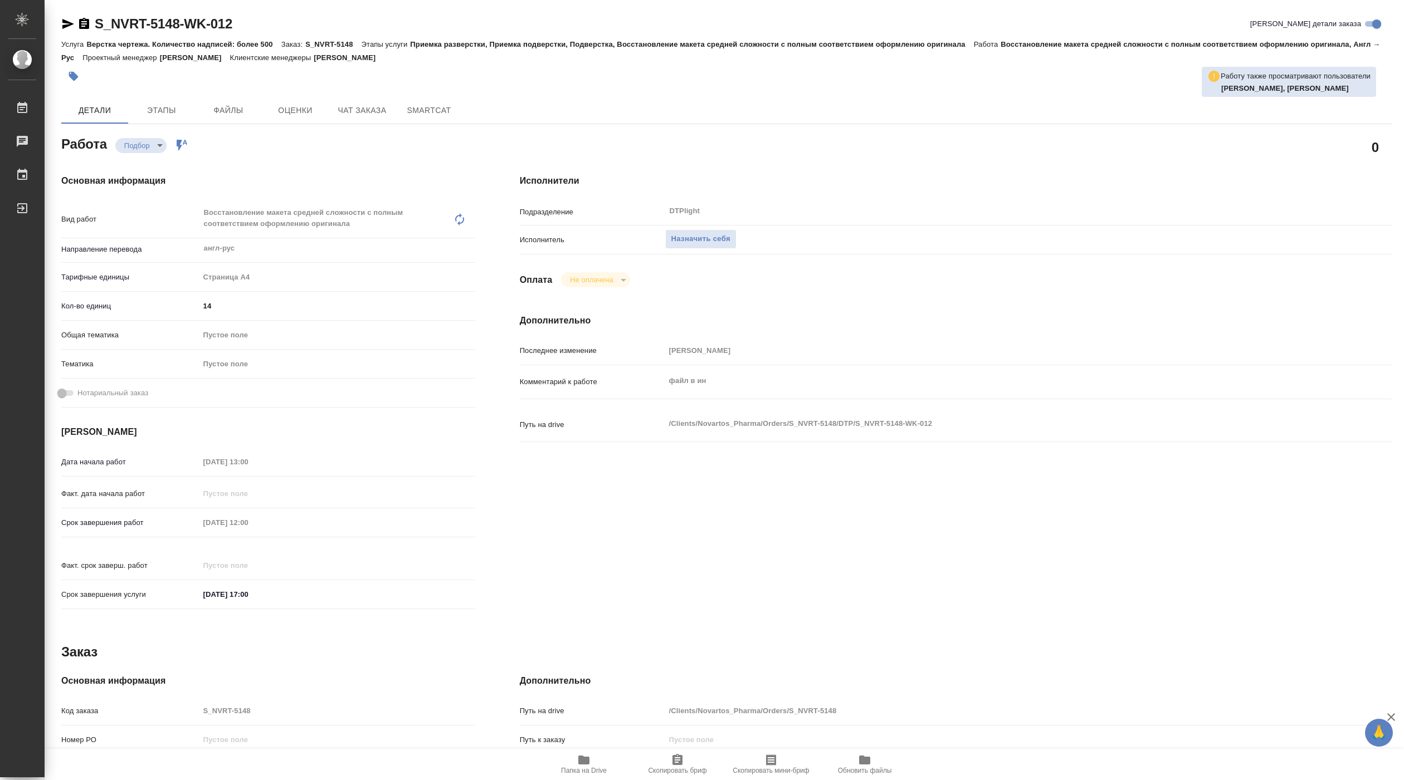
type textarea "x"
click at [702, 241] on span "Назначить себя" at bounding box center [700, 239] width 59 height 13
type textarea "x"
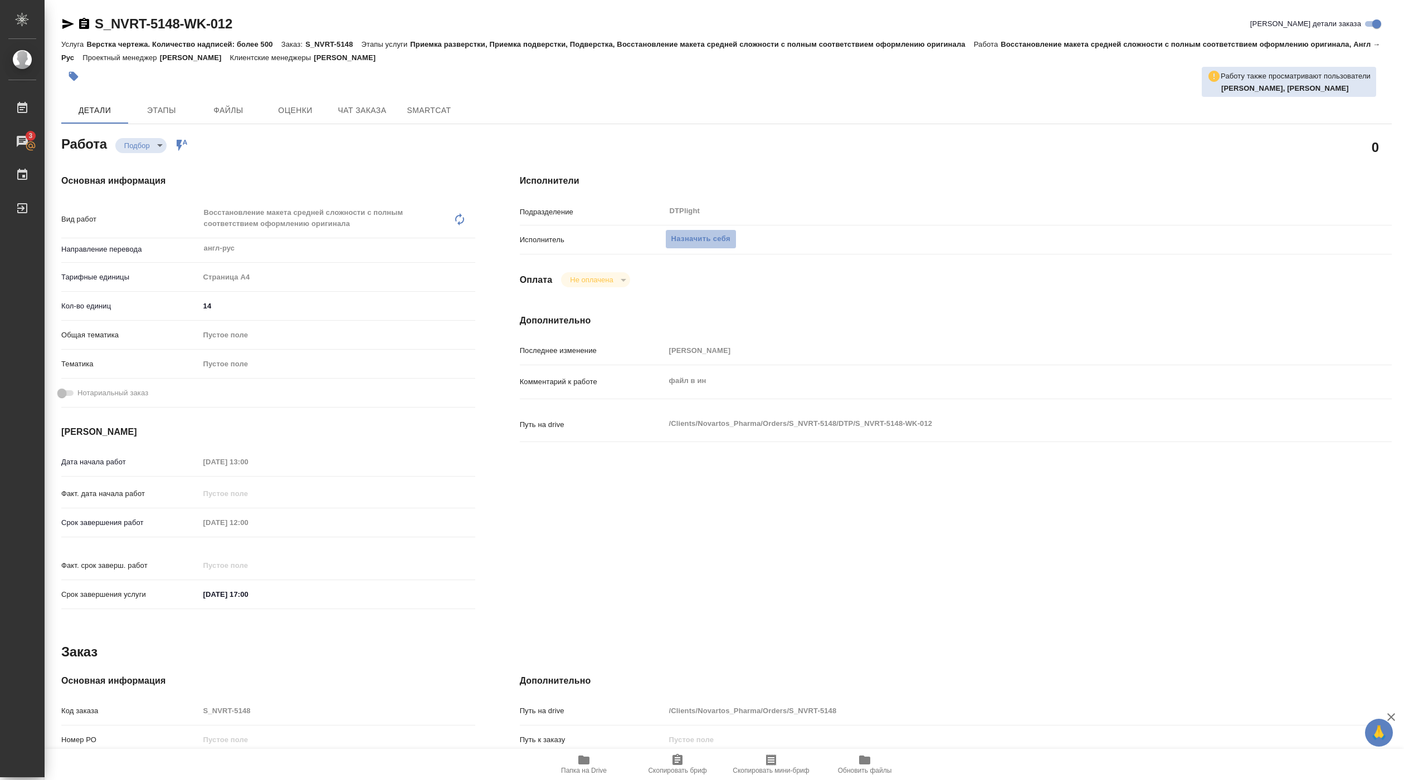
type textarea "x"
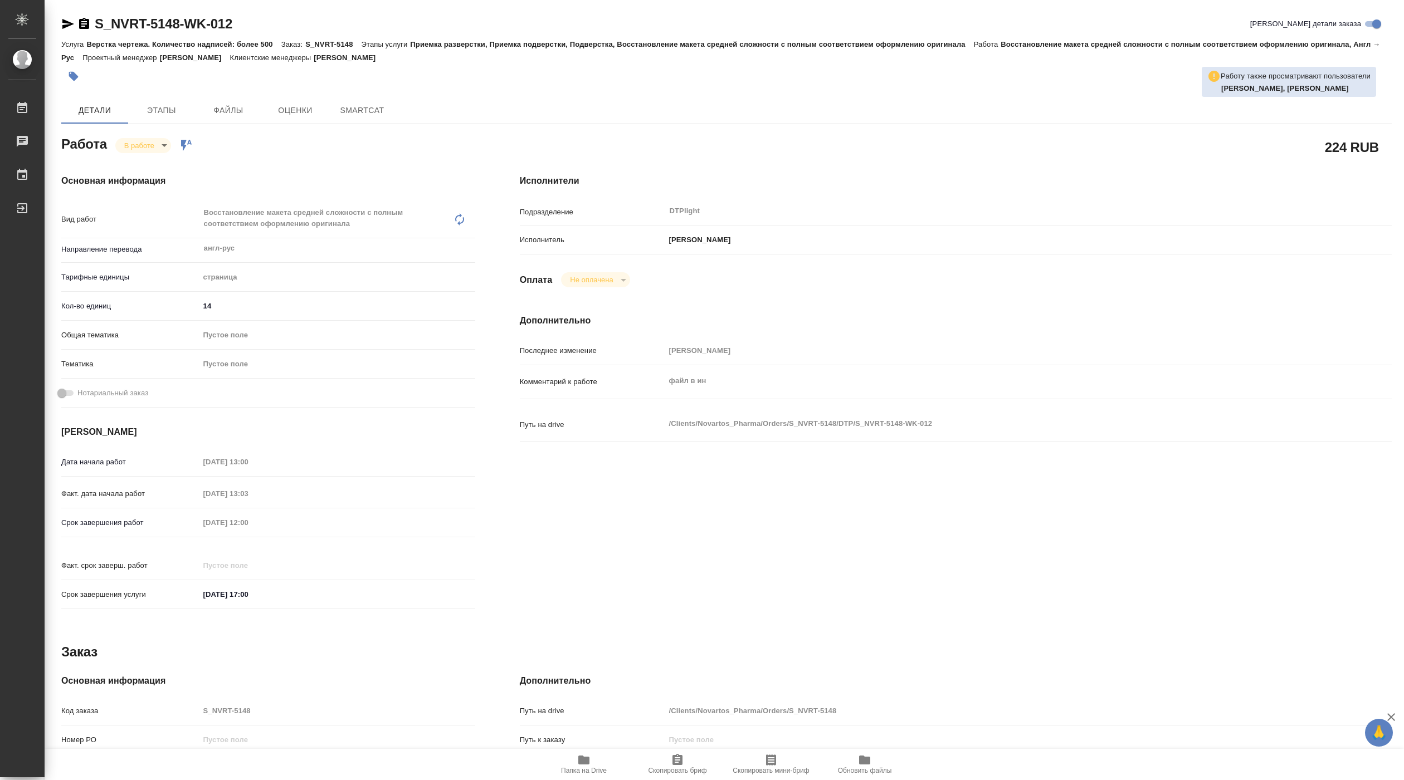
type textarea "x"
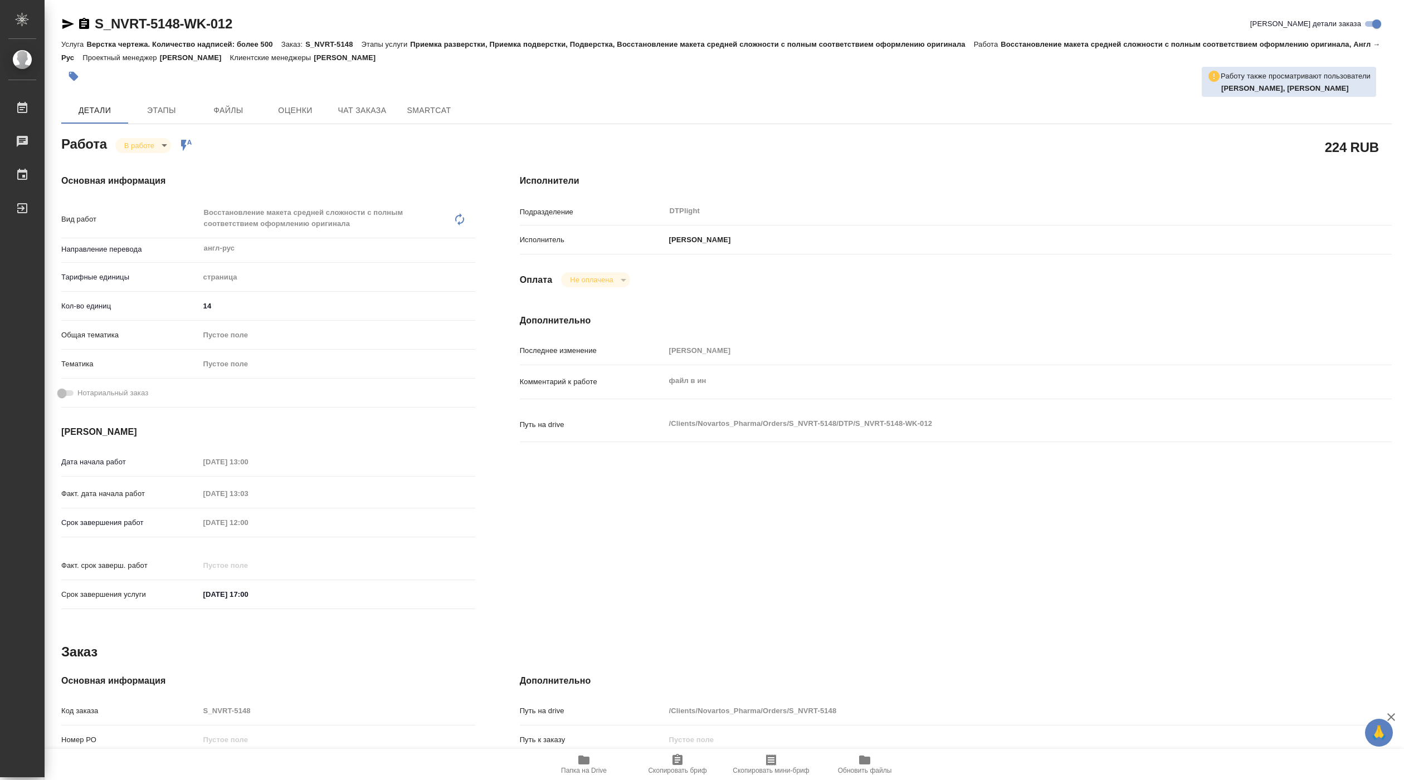
type textarea "x"
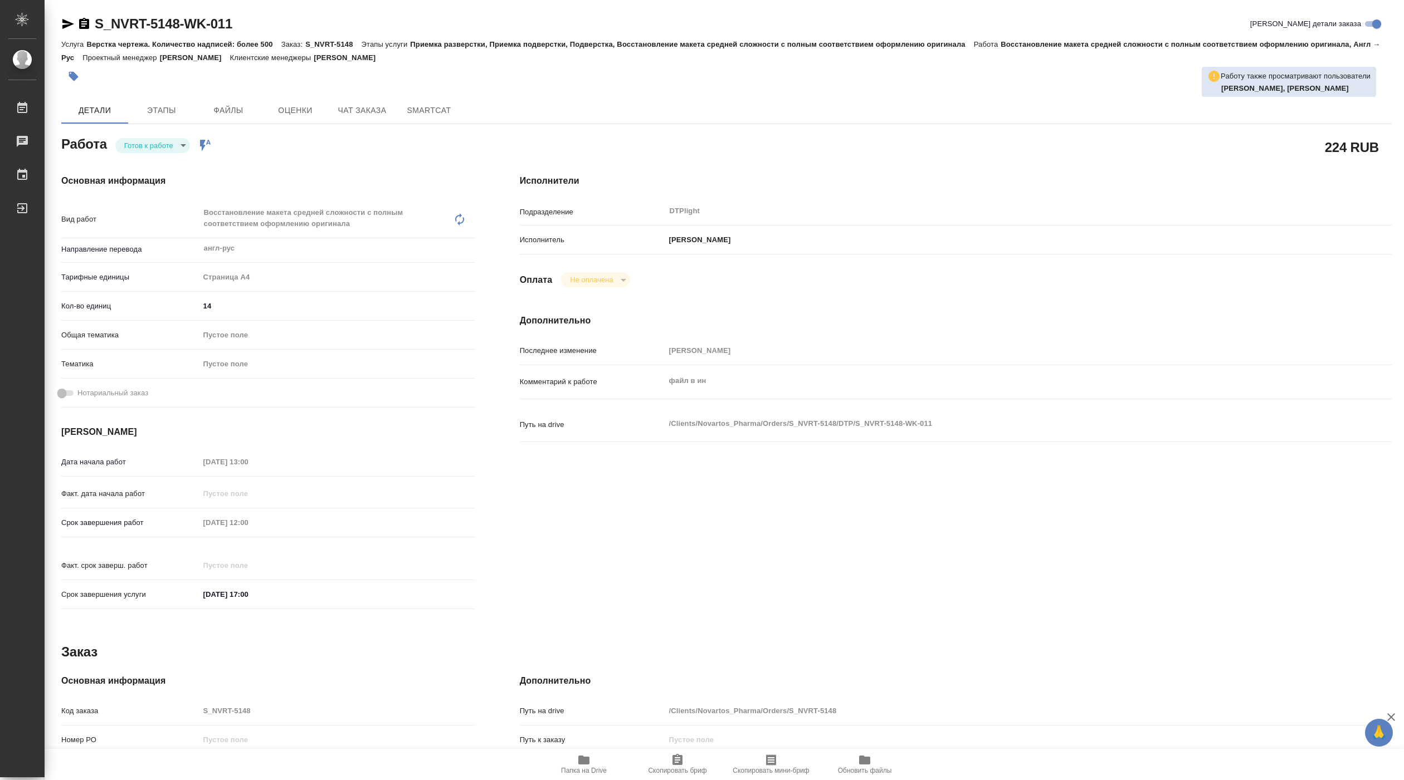
type textarea "x"
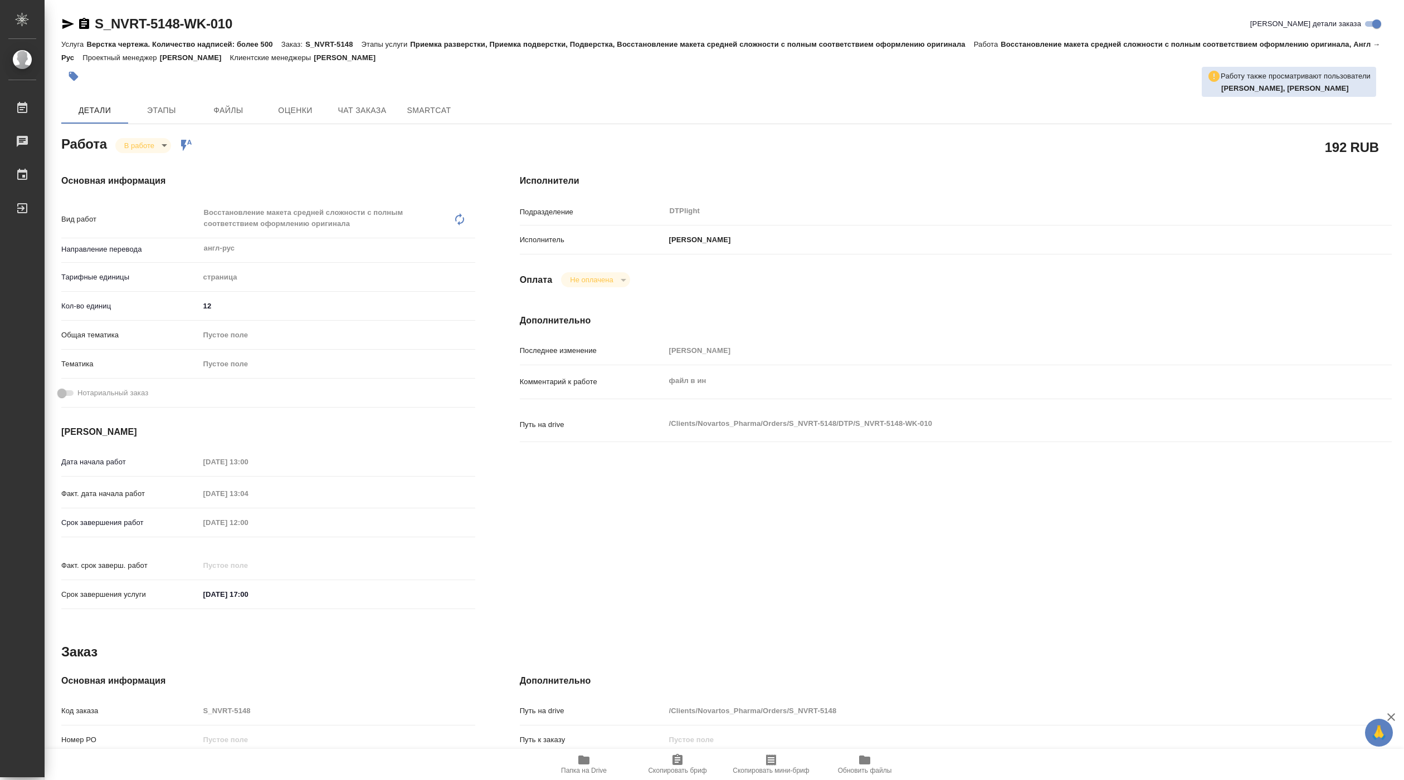
type textarea "x"
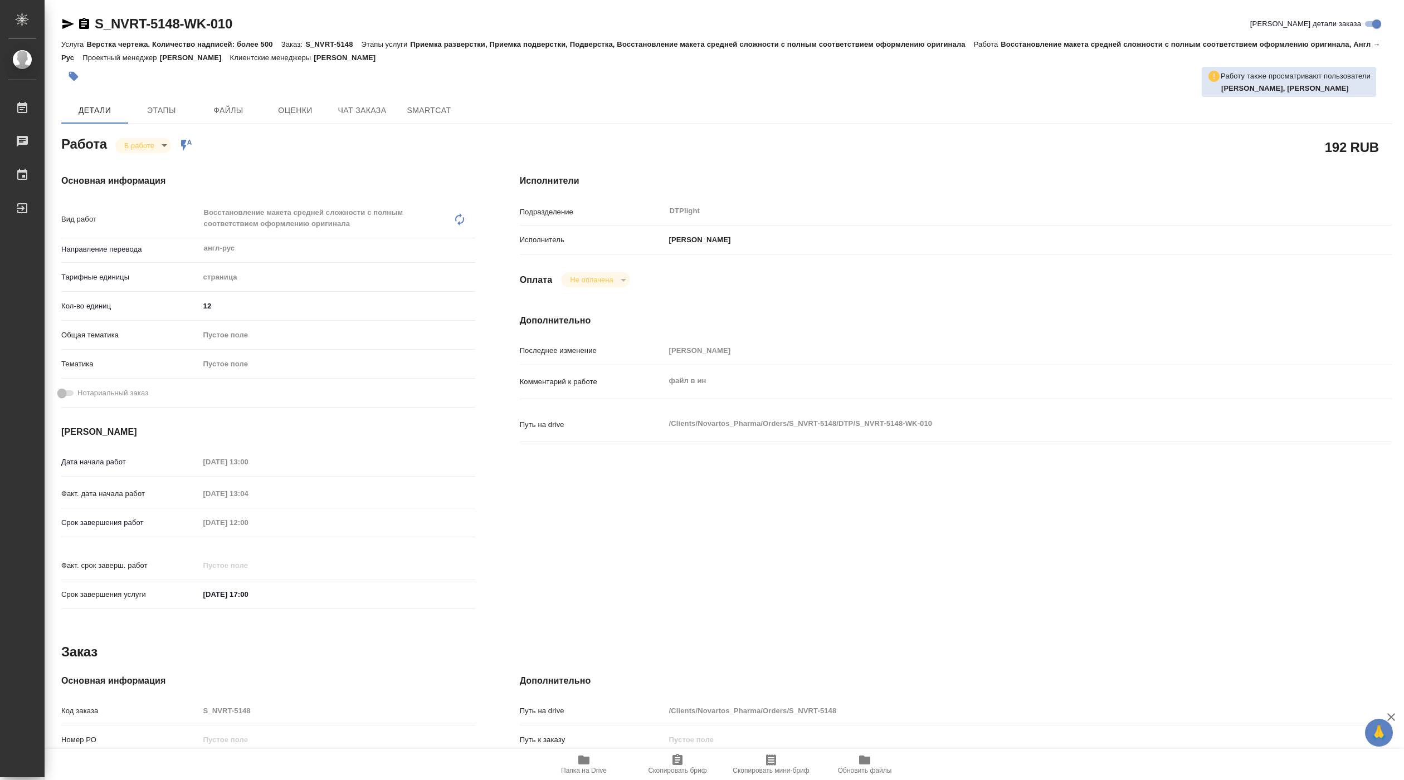
type textarea "x"
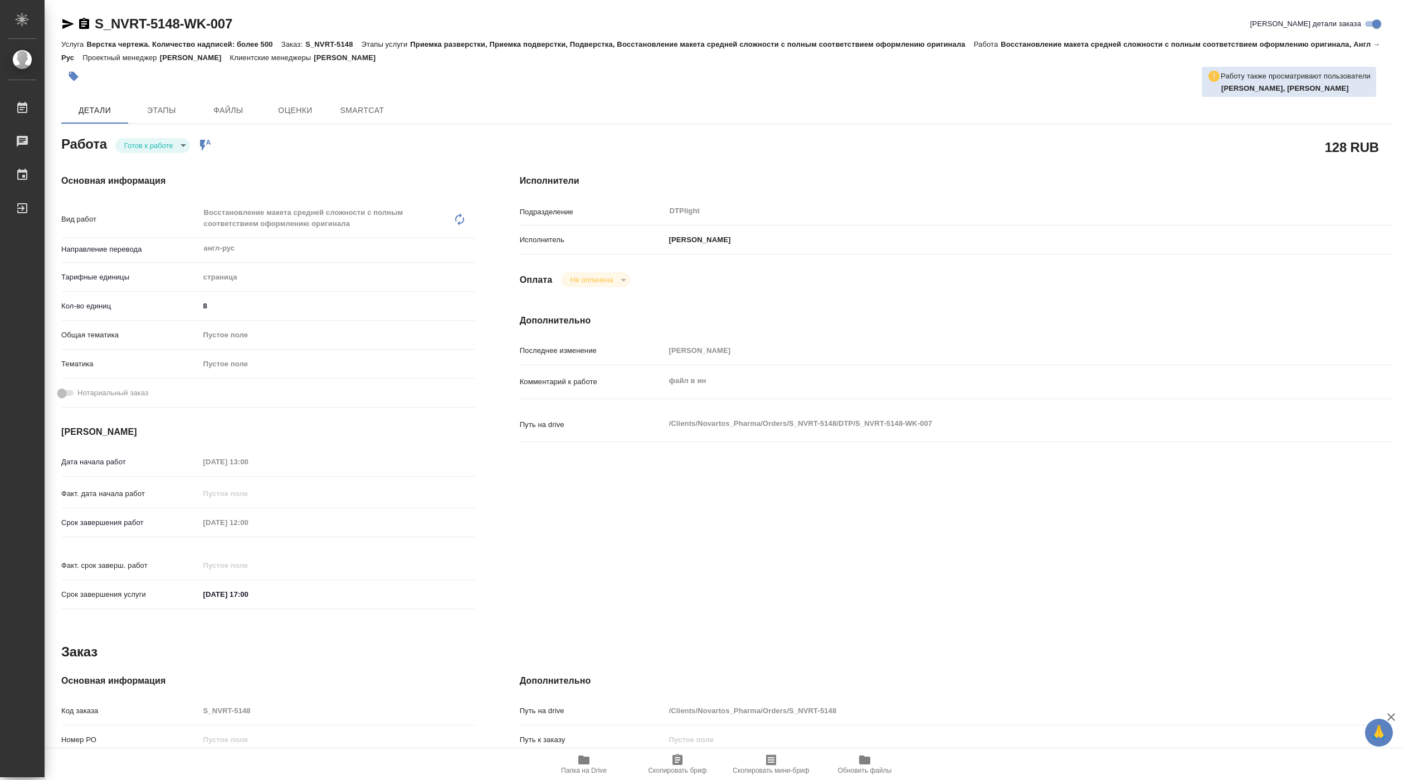
type textarea "x"
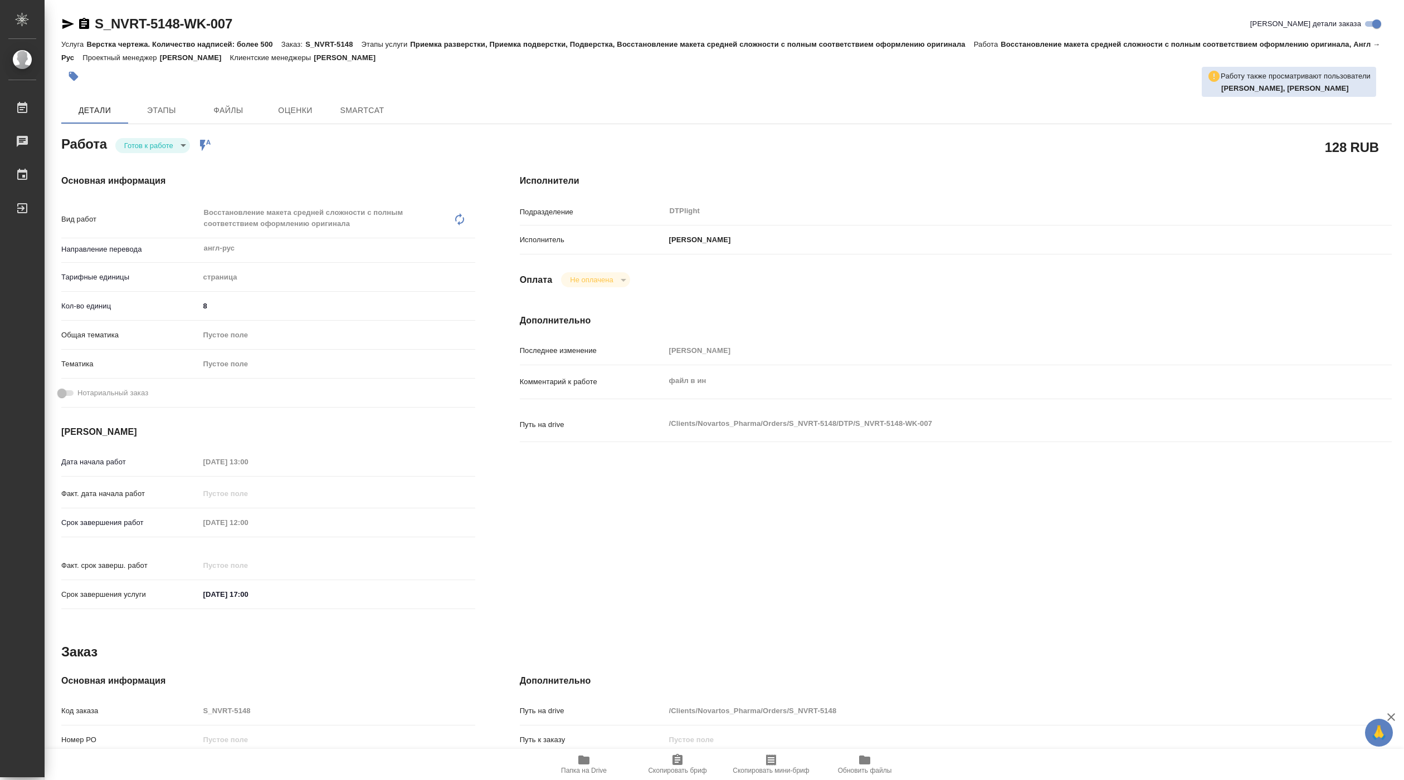
type textarea "x"
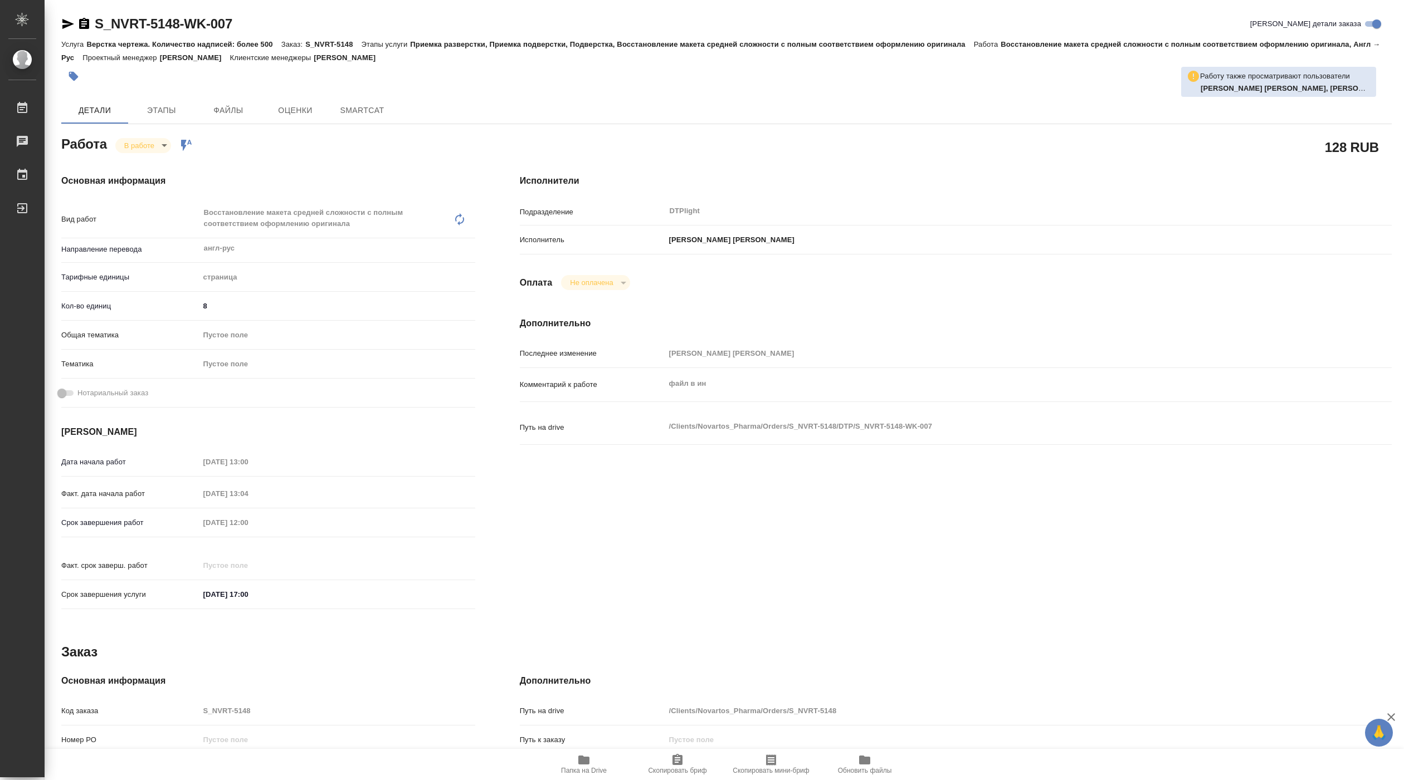
type textarea "x"
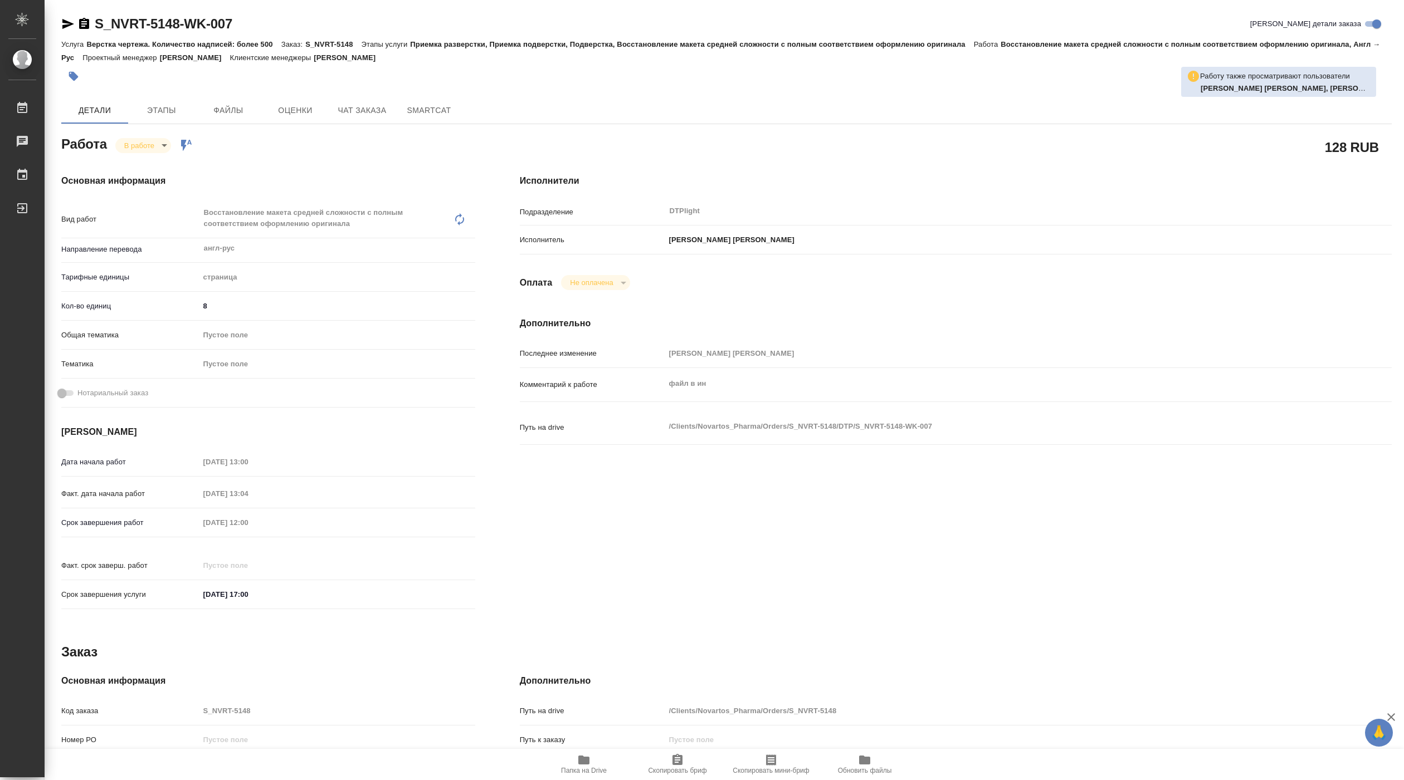
type textarea "x"
